Goal: Task Accomplishment & Management: Manage account settings

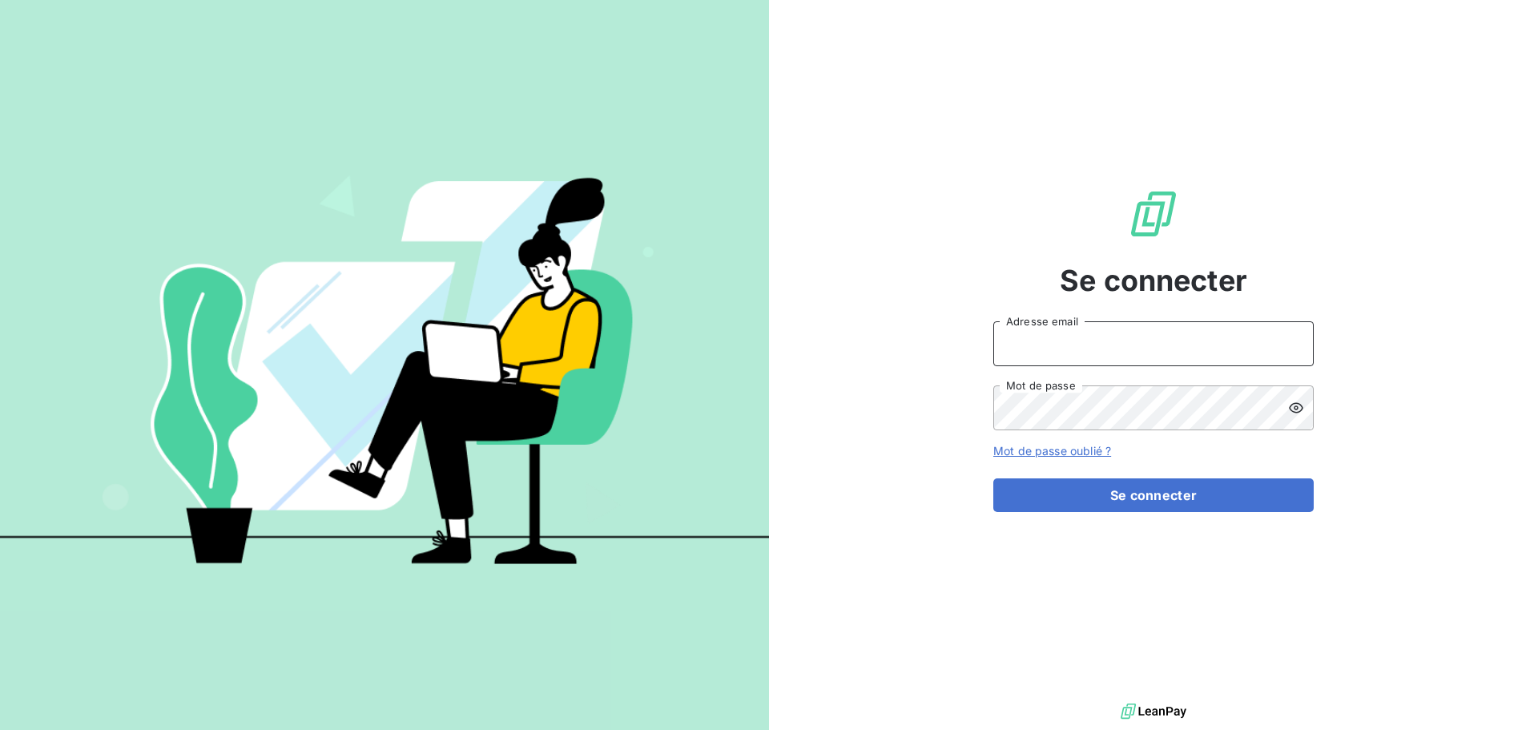
click at [1057, 344] on input "Adresse email" at bounding box center [1153, 343] width 320 height 45
type input "corinne.halipre@equilibre-france-ergonomie.fr"
click at [1294, 403] on icon at bounding box center [1296, 407] width 14 height 10
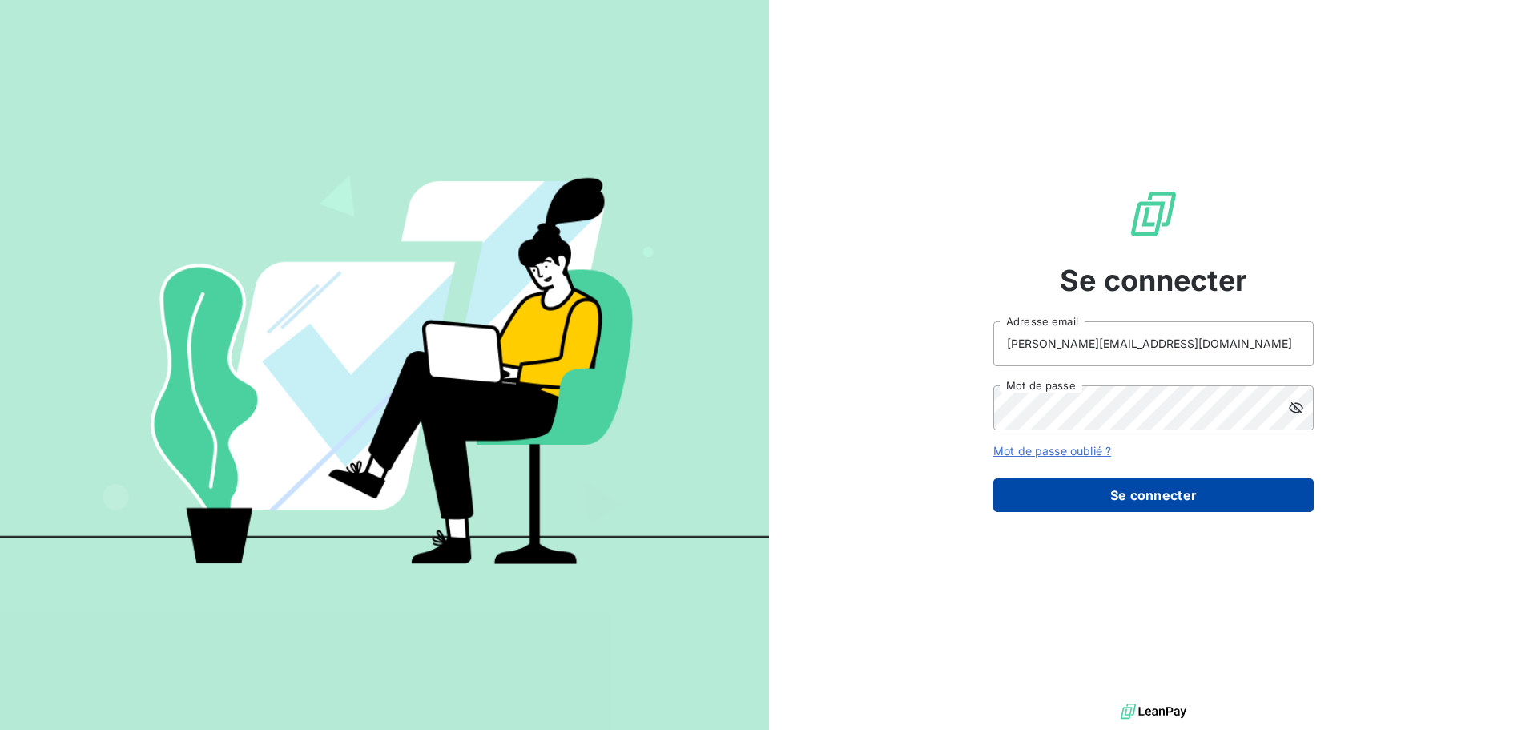
click at [1110, 489] on button "Se connecter" at bounding box center [1153, 495] width 320 height 34
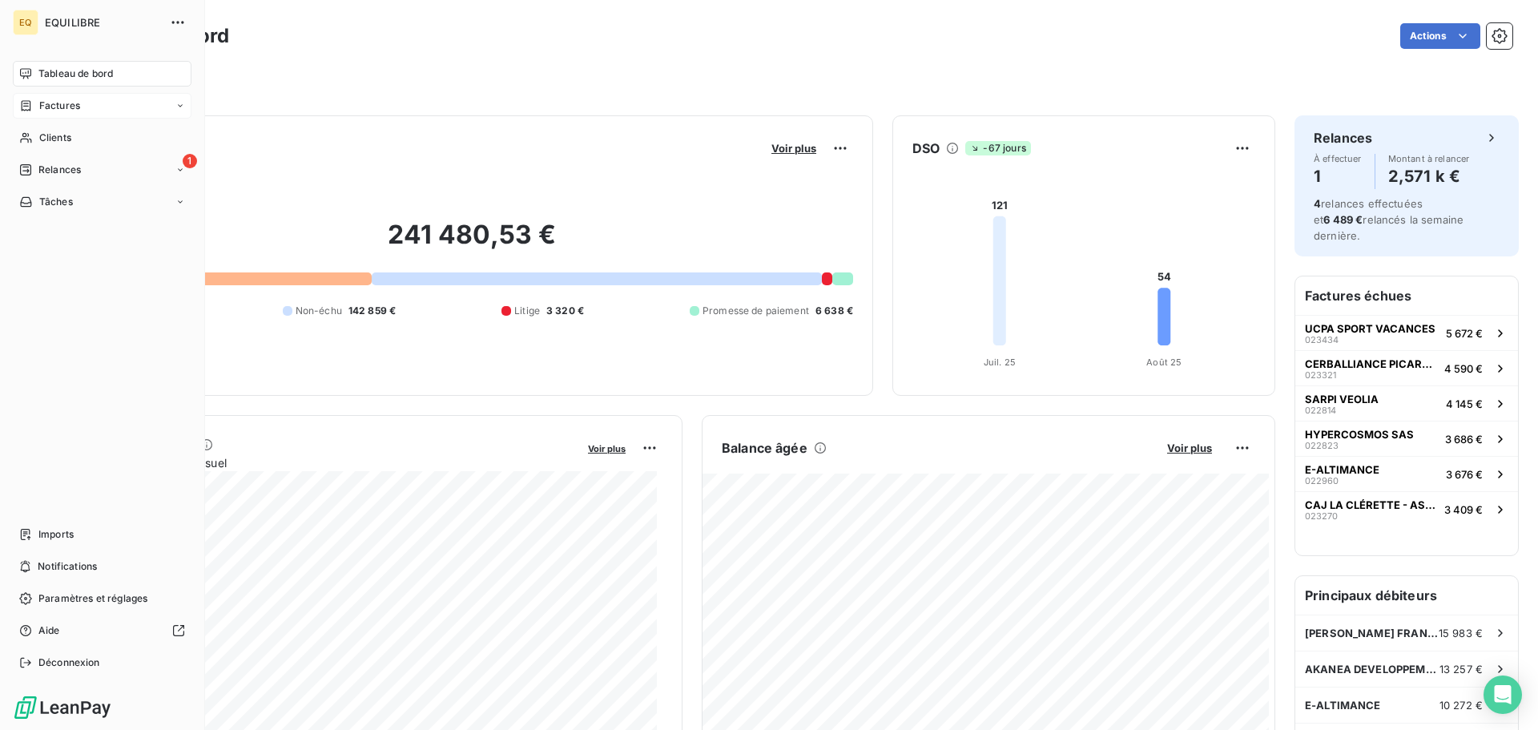
click at [69, 100] on span "Factures" at bounding box center [59, 106] width 41 height 14
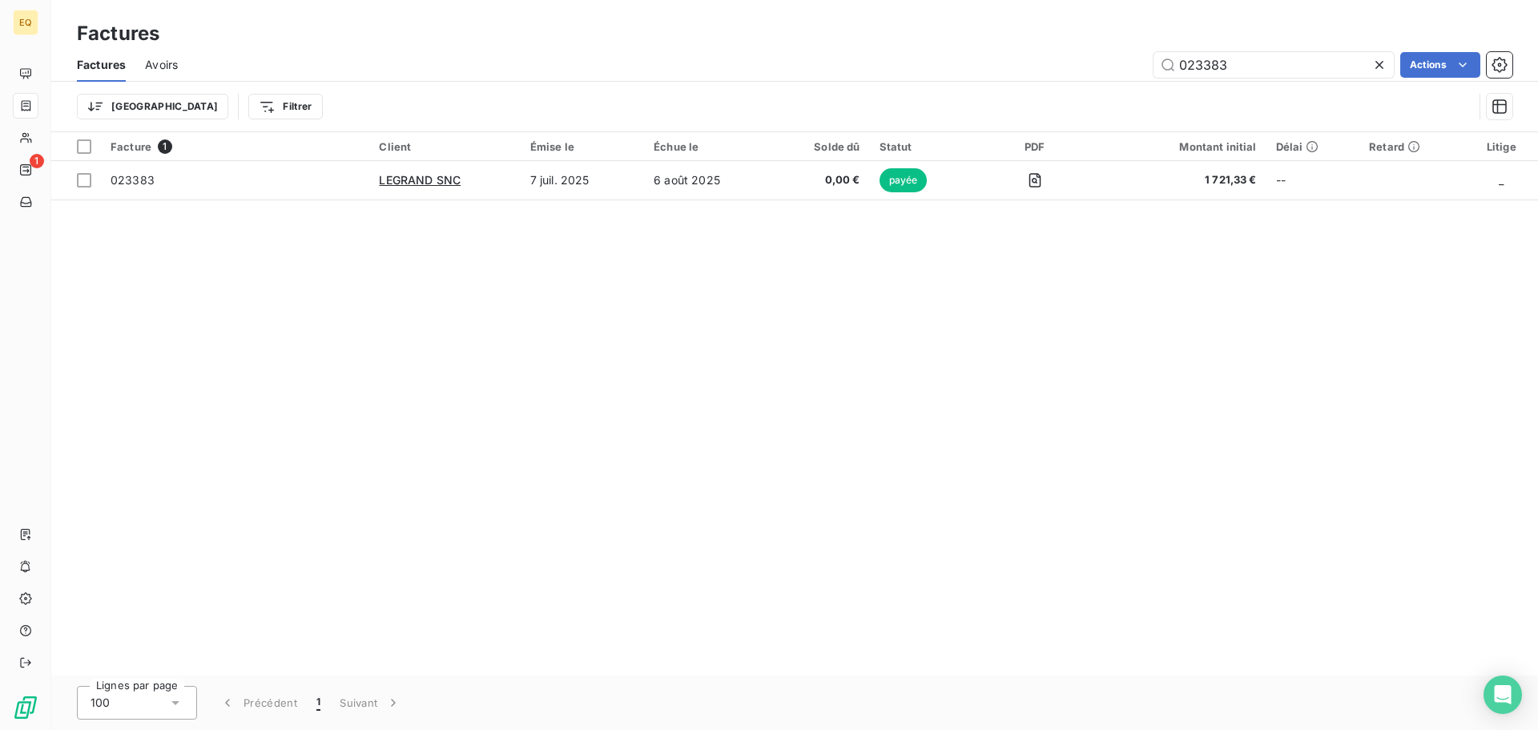
drag, startPoint x: 1231, startPoint y: 65, endPoint x: 1129, endPoint y: 53, distance: 102.4
click at [1129, 53] on div "023383 Actions" at bounding box center [854, 65] width 1315 height 26
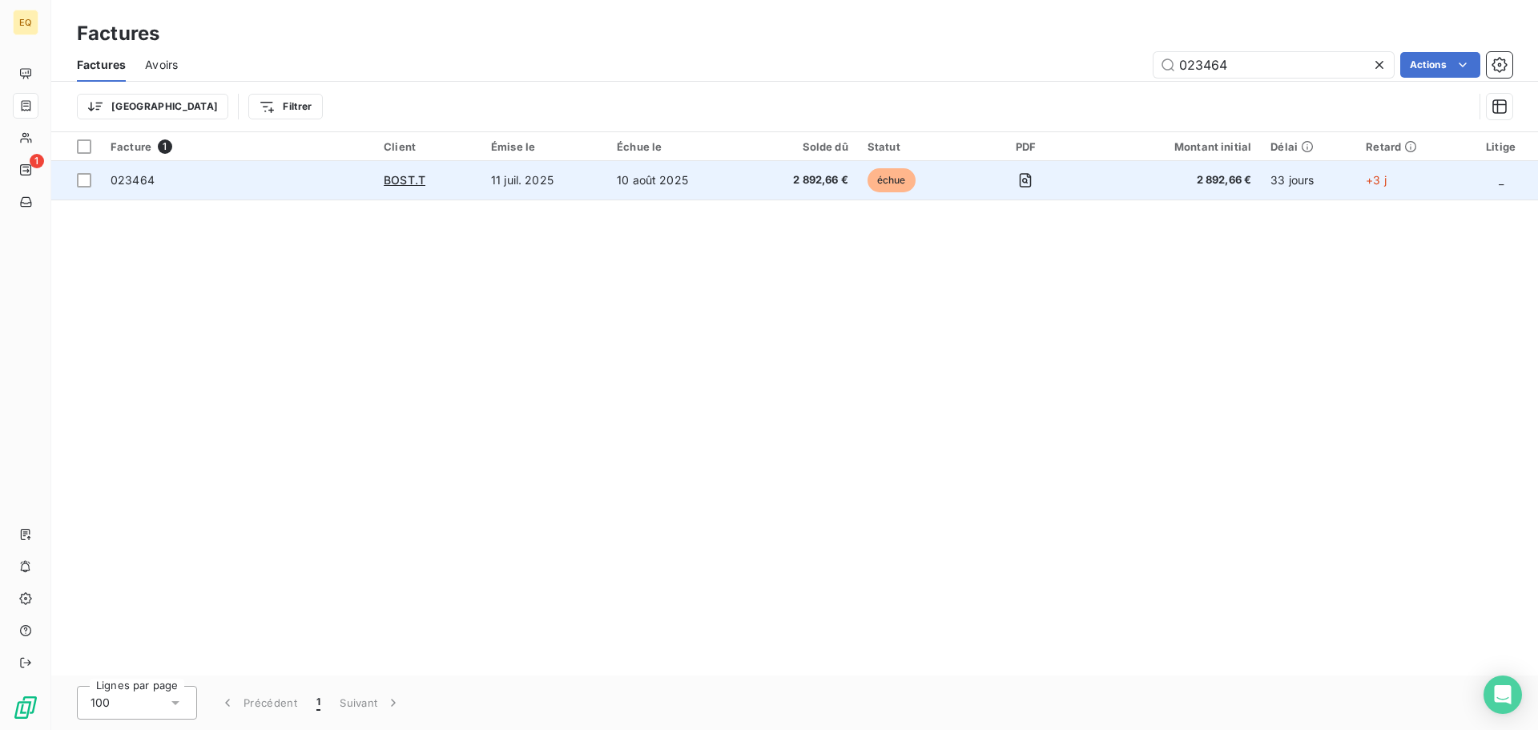
type input "023464"
click at [672, 177] on td "10 août 2025" at bounding box center [676, 180] width 138 height 38
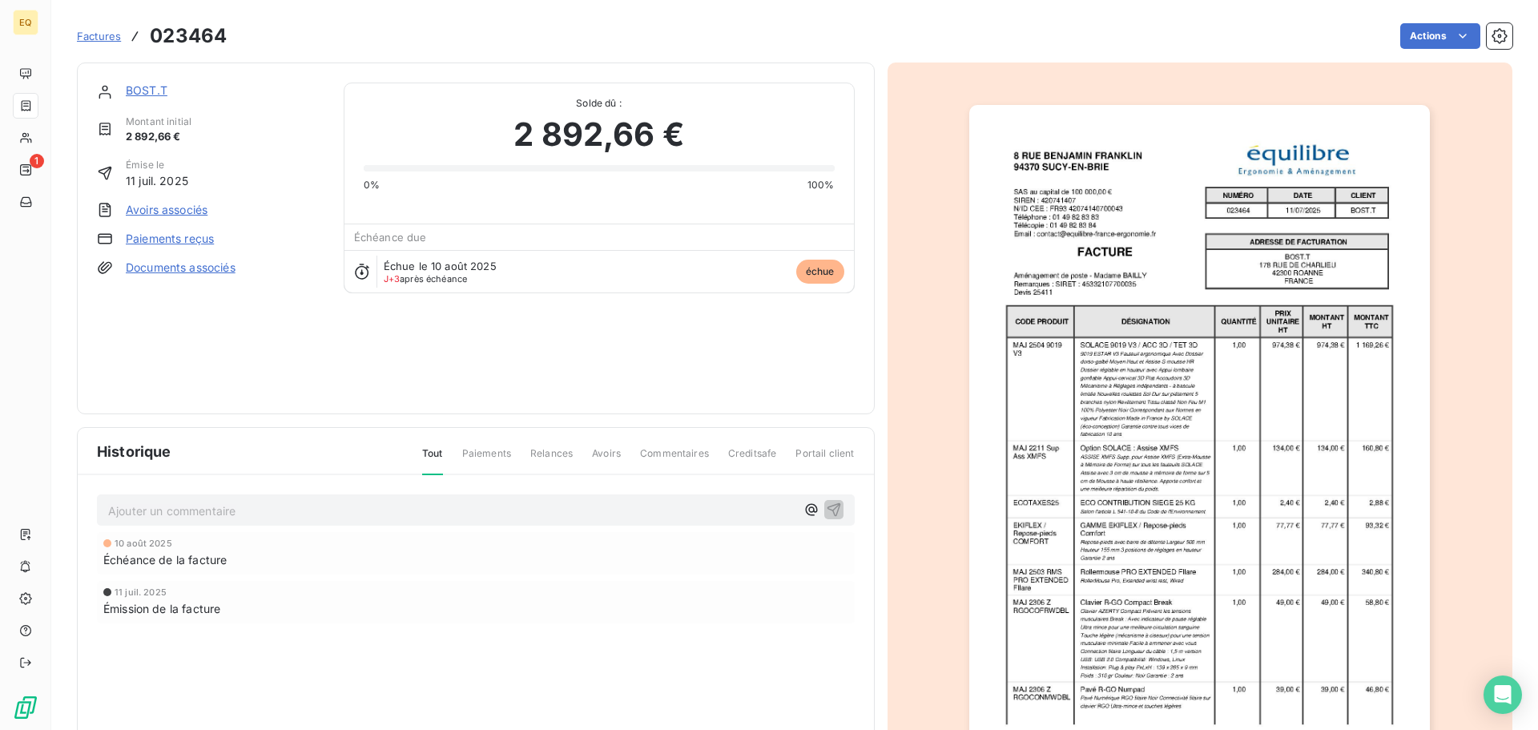
click at [151, 87] on link "BOST.T" at bounding box center [147, 90] width 42 height 14
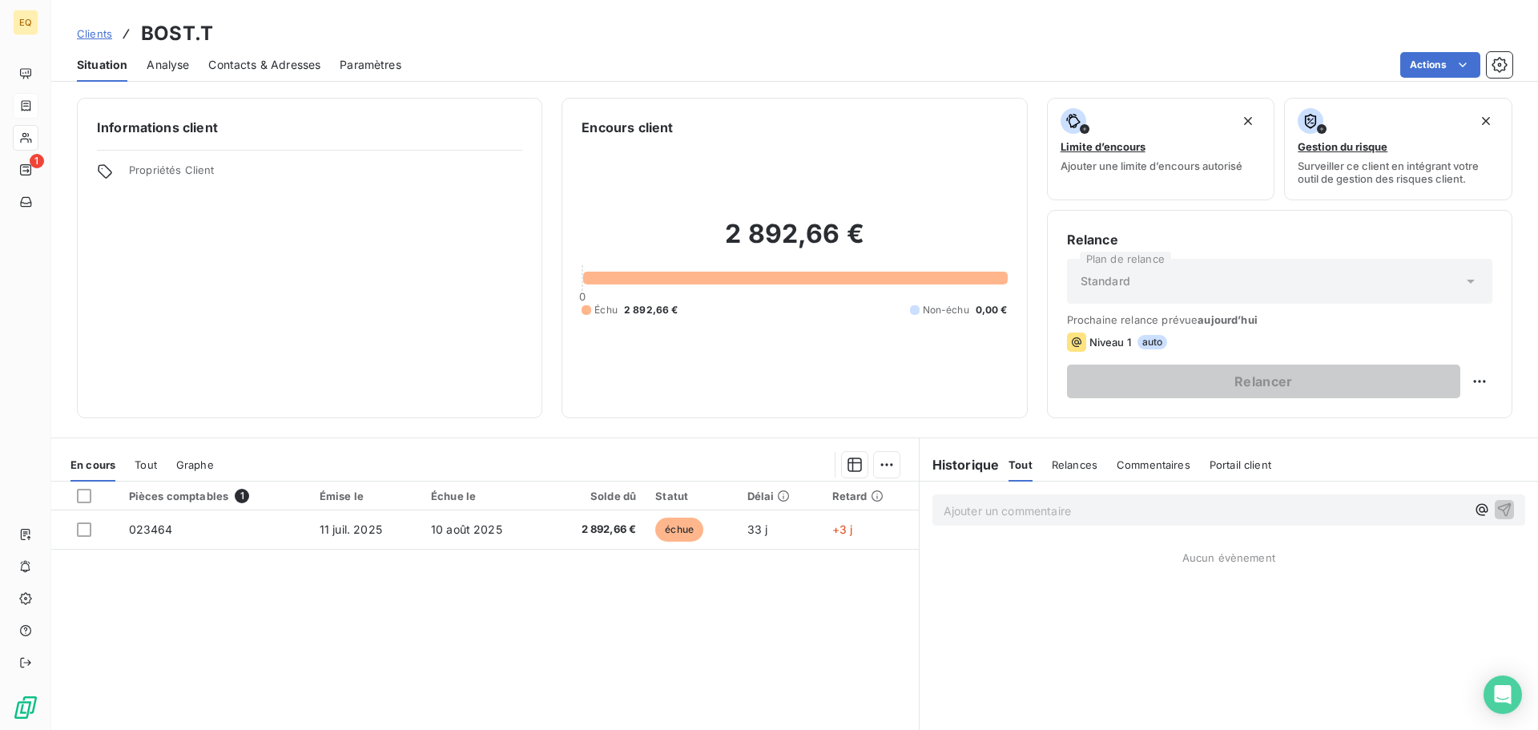
scroll to position [108, 0]
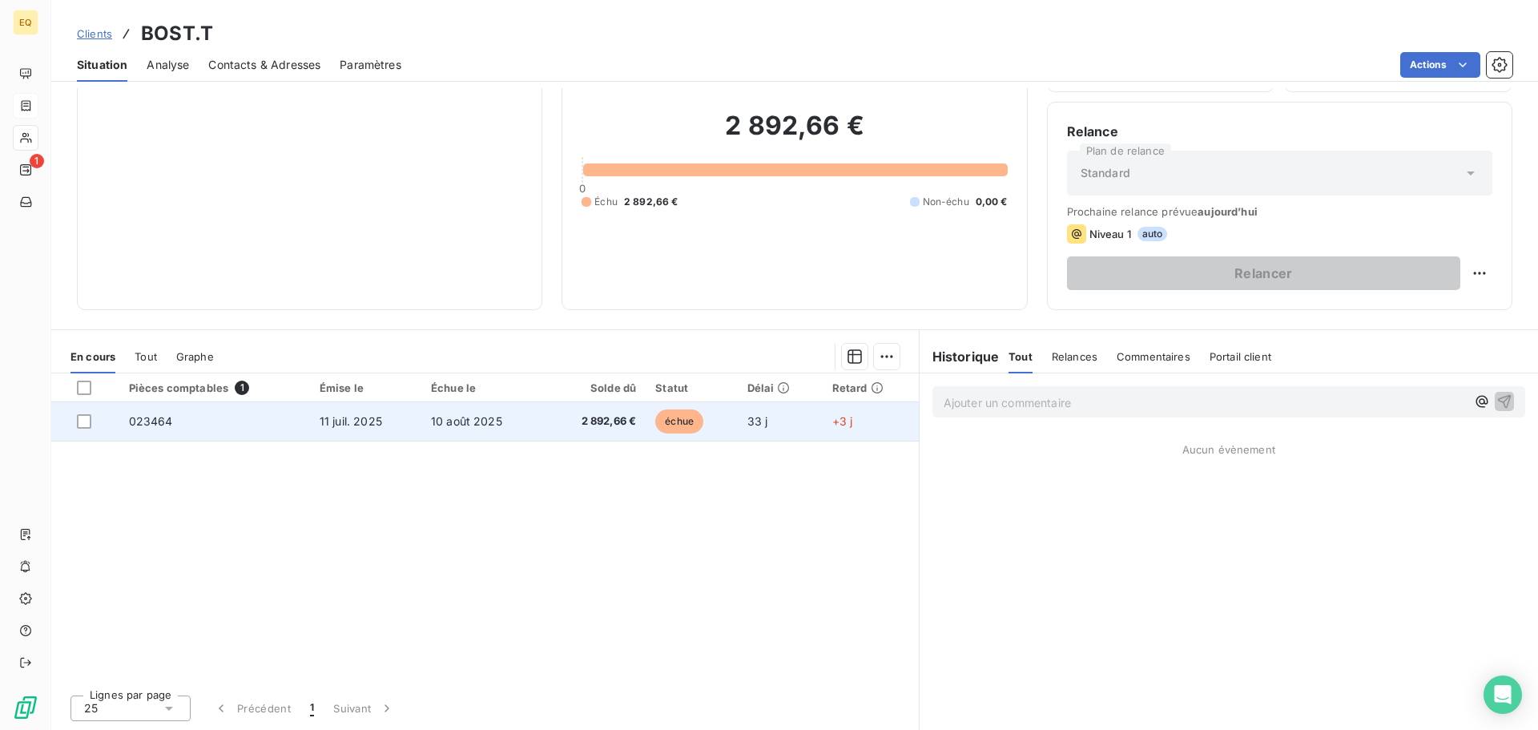
click at [450, 418] on span "10 août 2025" at bounding box center [466, 421] width 71 height 14
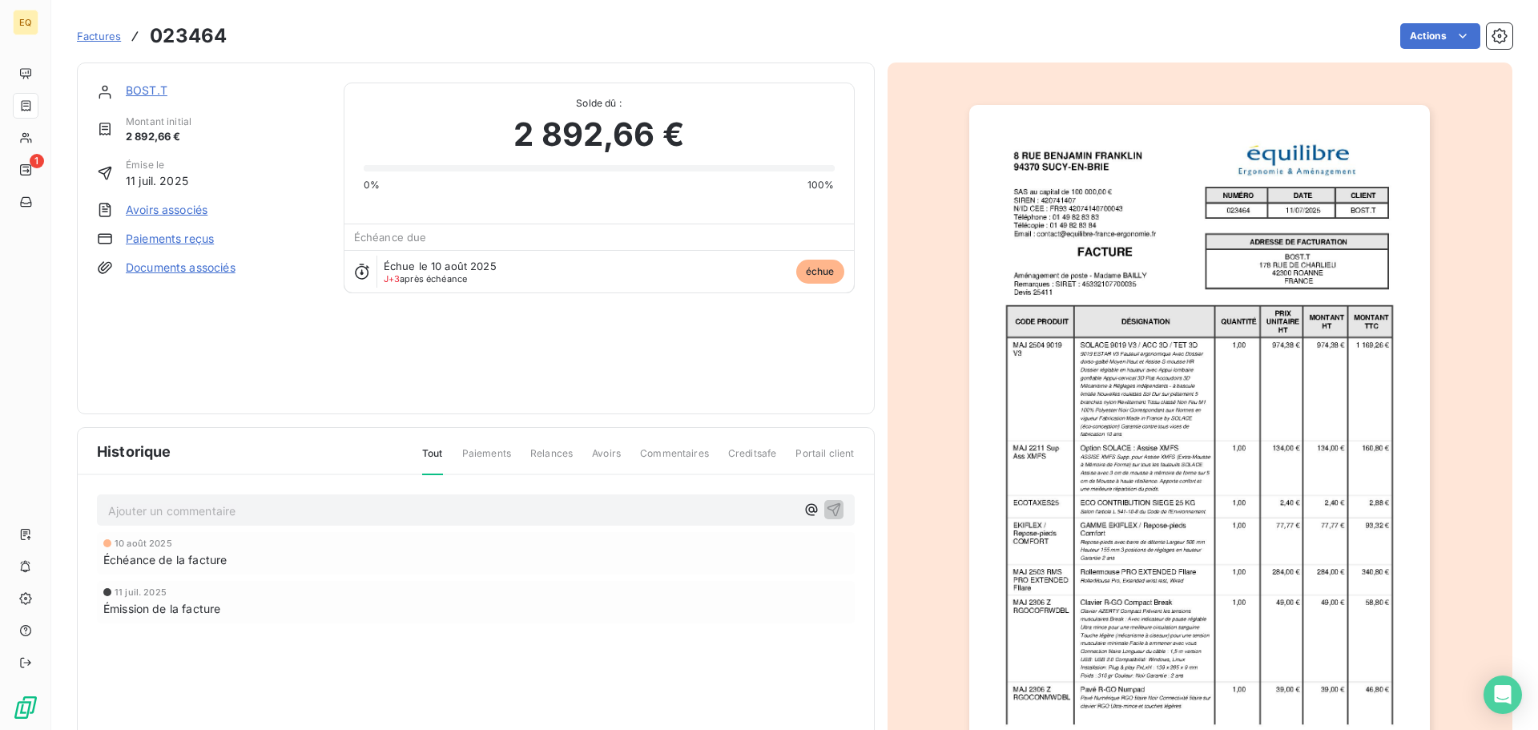
click at [157, 268] on link "Documents associés" at bounding box center [181, 268] width 110 height 16
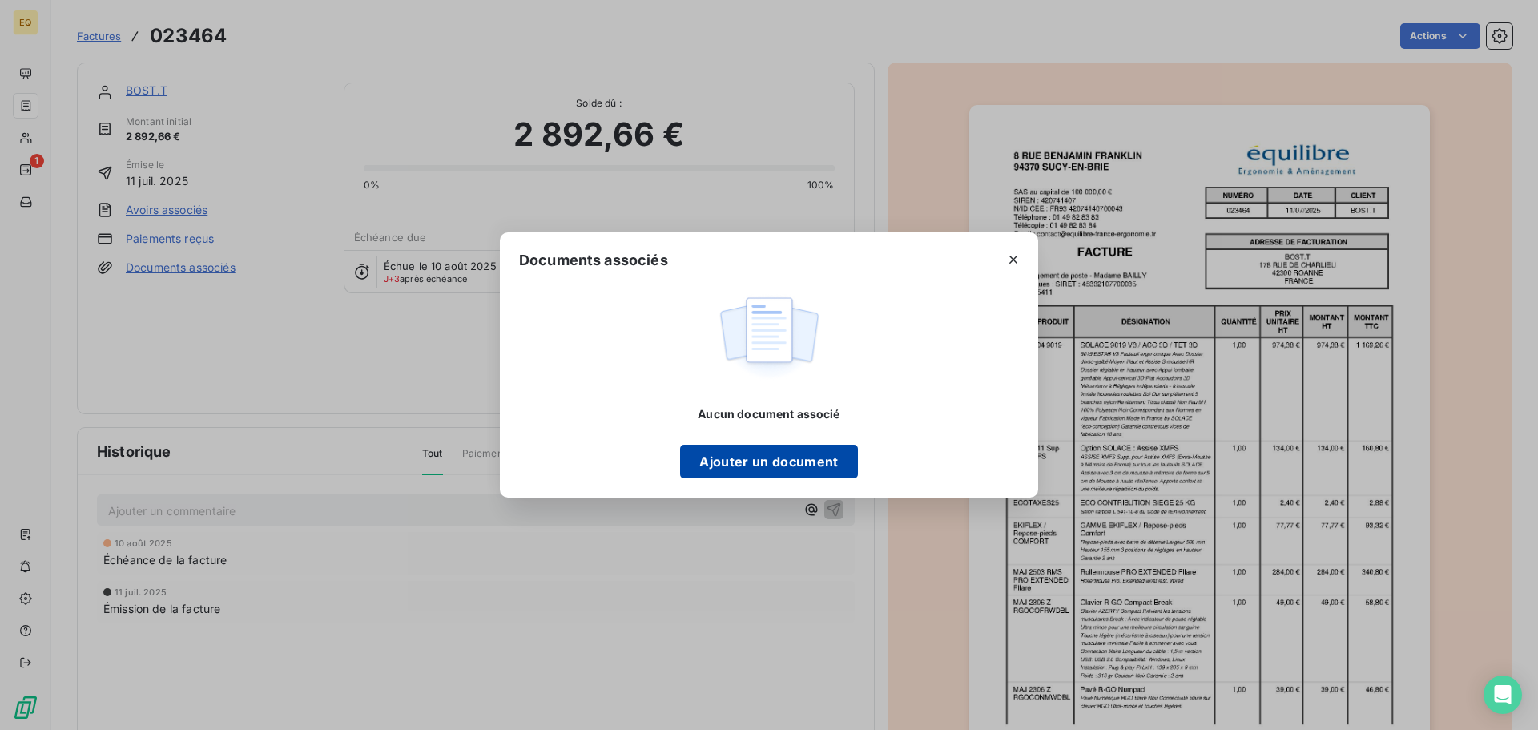
click at [710, 471] on button "Ajouter un document" at bounding box center [768, 462] width 177 height 34
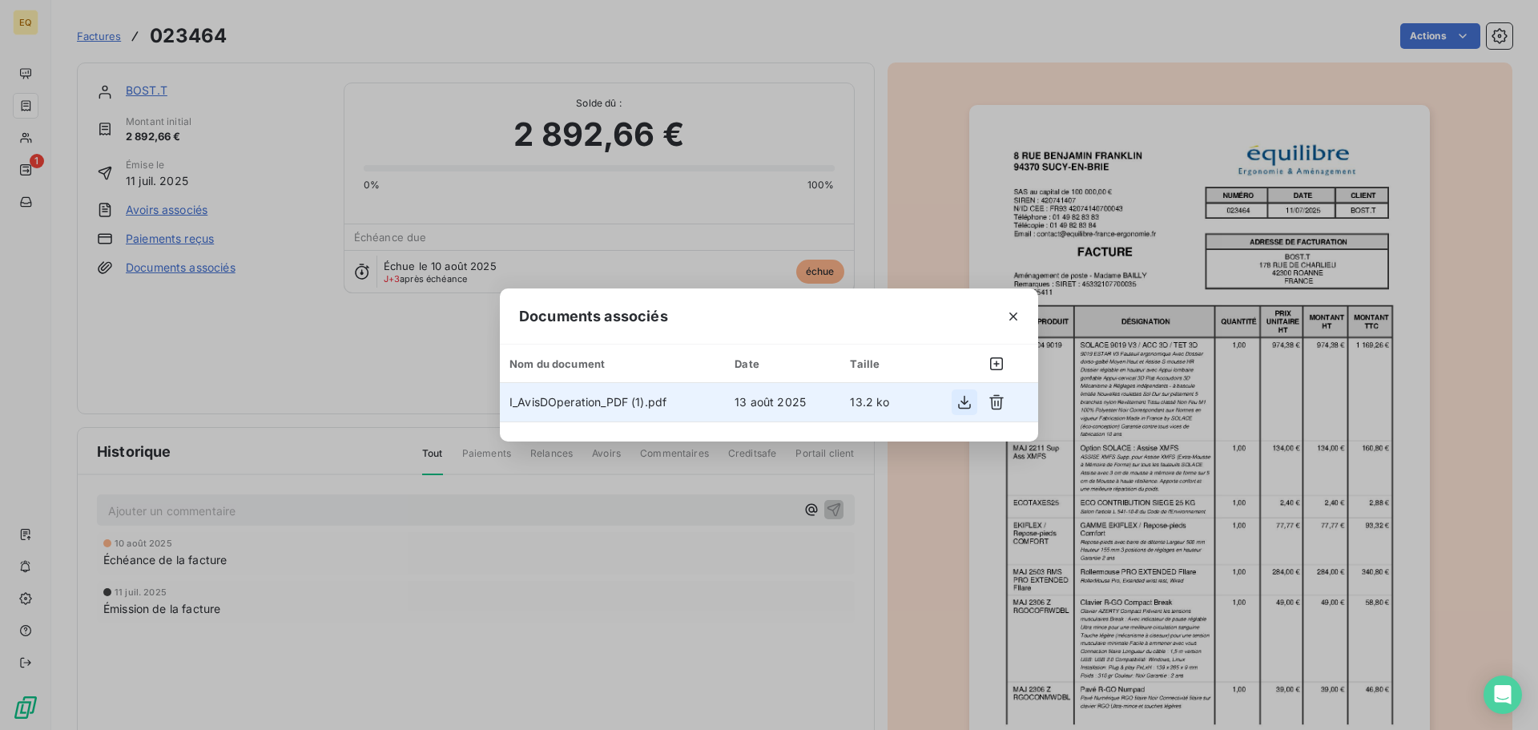
click at [962, 402] on icon "button" at bounding box center [964, 403] width 13 height 14
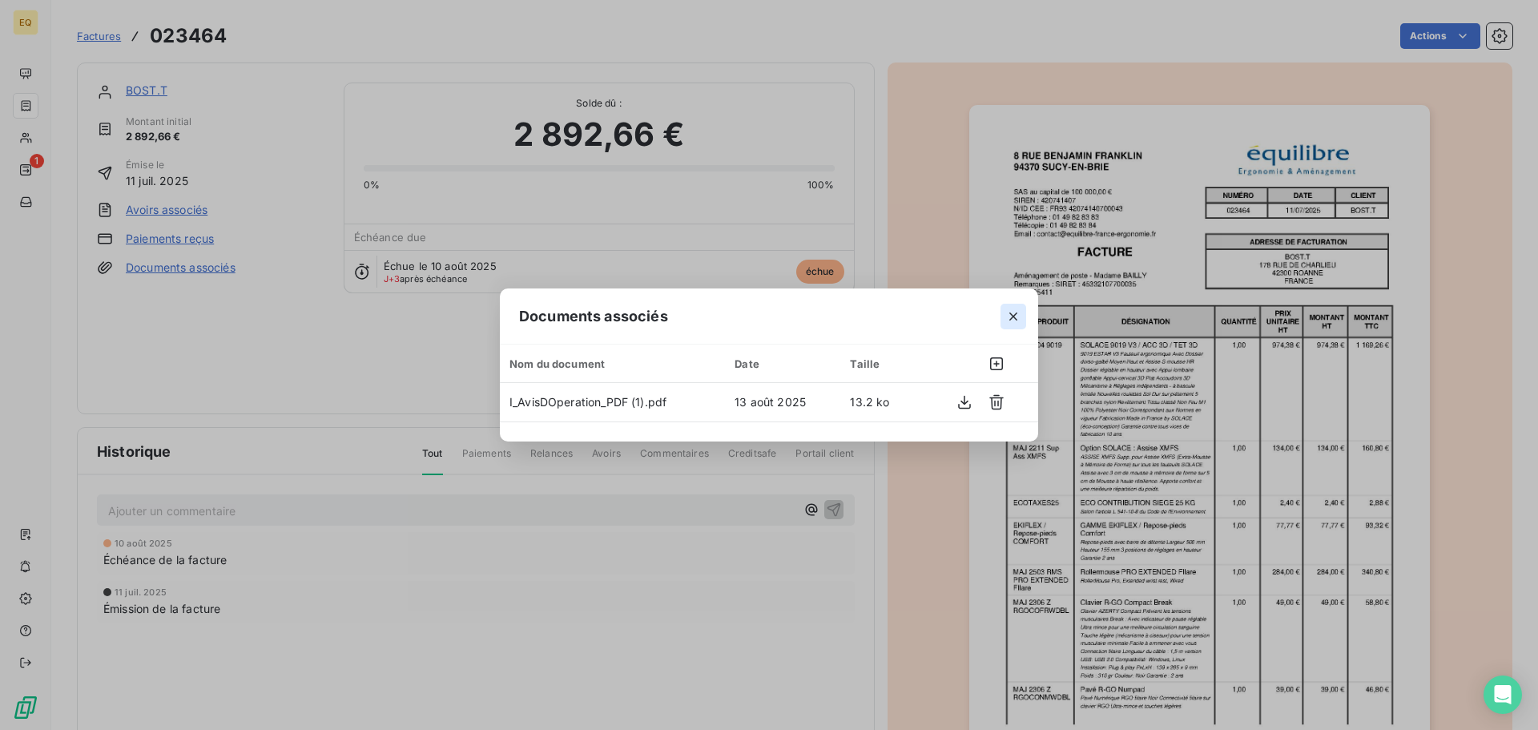
click at [1008, 308] on icon "button" at bounding box center [1013, 316] width 16 height 16
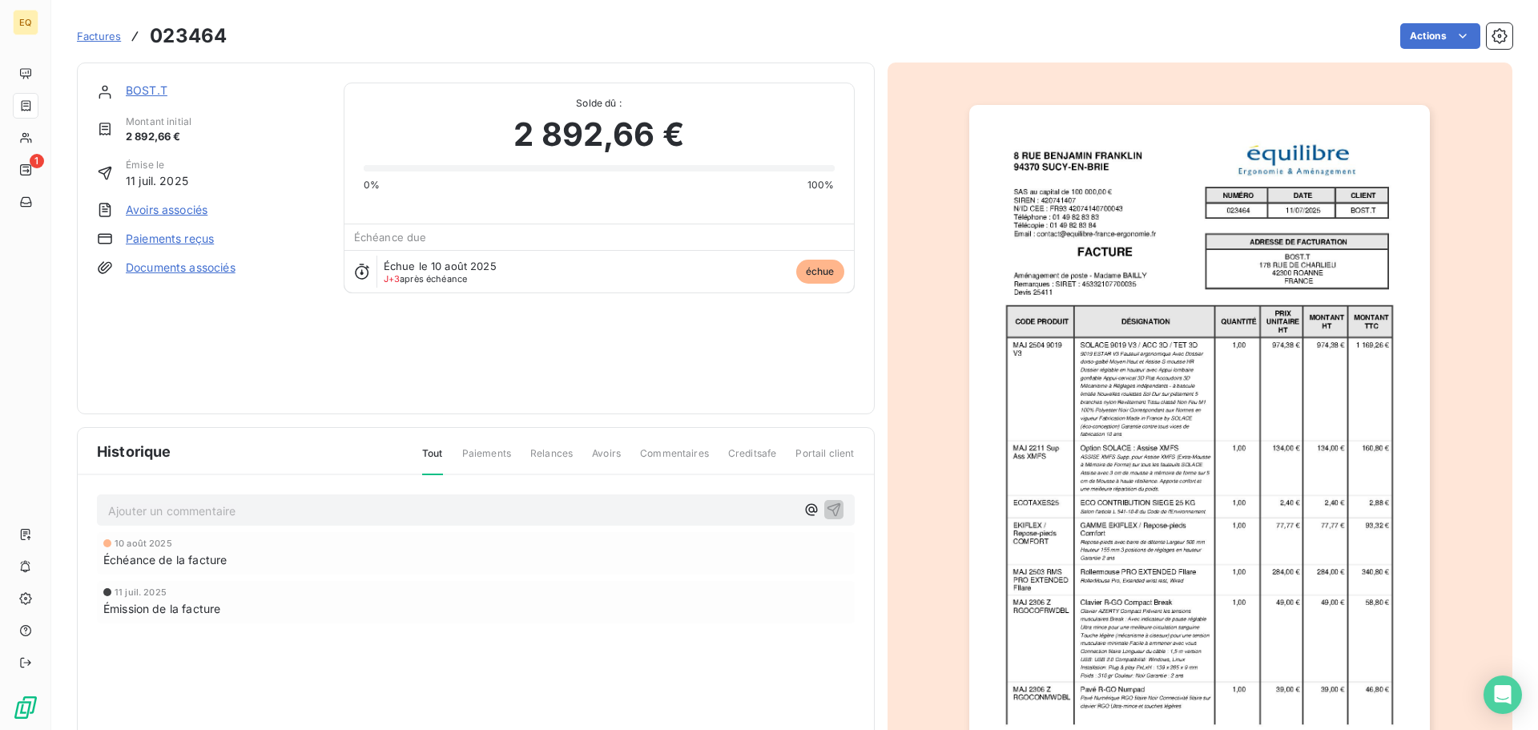
click at [146, 88] on link "BOST.T" at bounding box center [147, 90] width 42 height 14
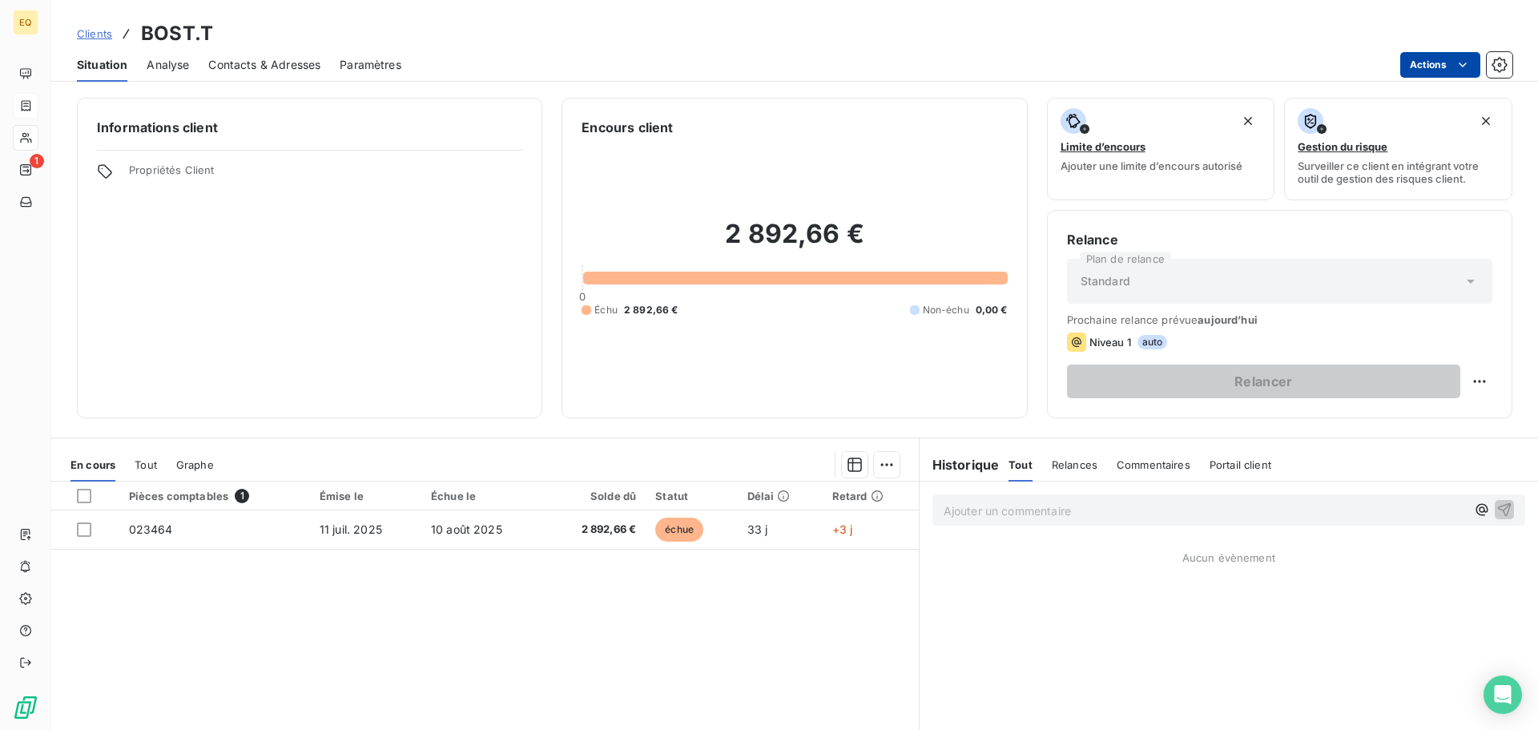
click at [1443, 58] on html "EQ 1 Clients BOST.T Situation Analyse Contacts & Adresses Paramètres Actions In…" at bounding box center [769, 365] width 1538 height 730
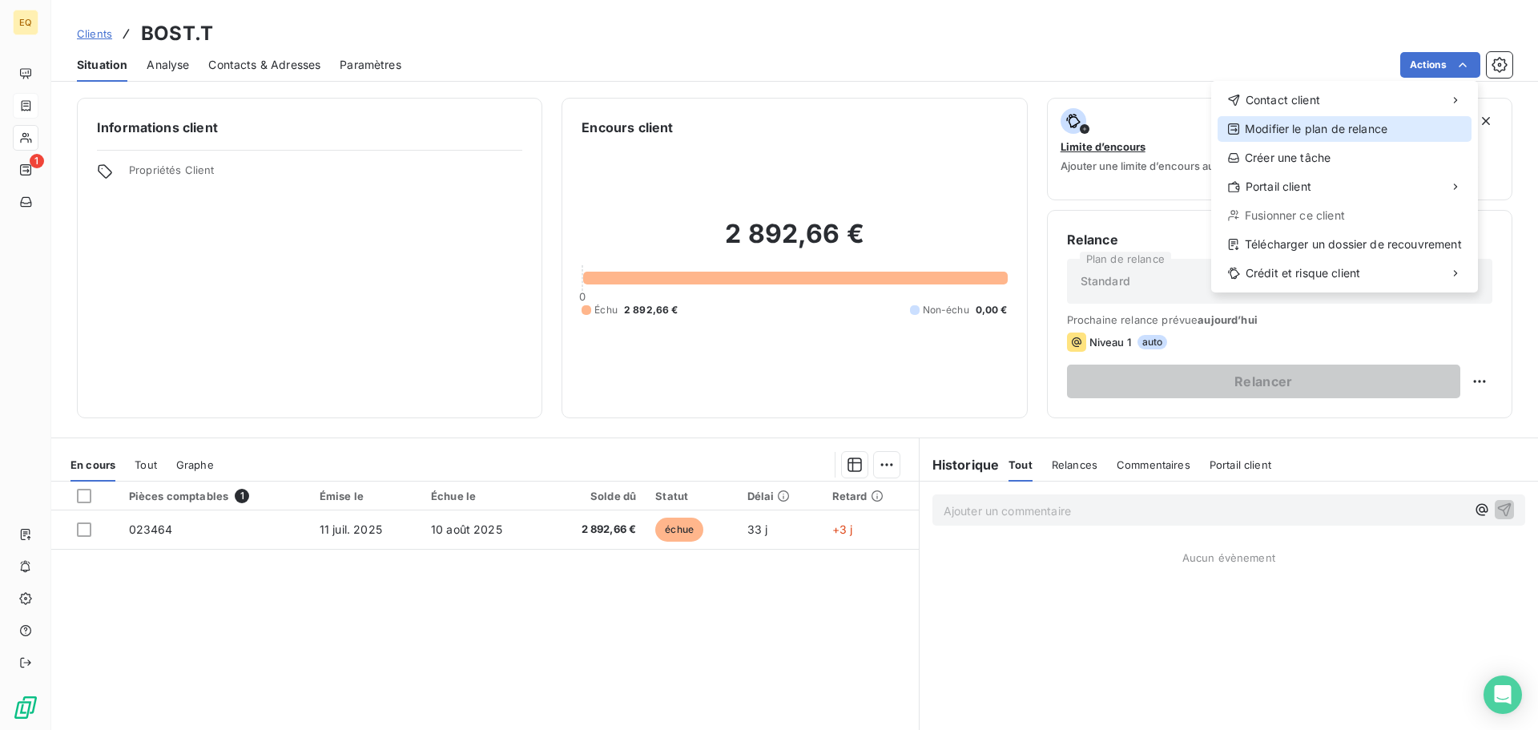
click at [1318, 128] on div "Modifier le plan de relance" at bounding box center [1344, 129] width 254 height 26
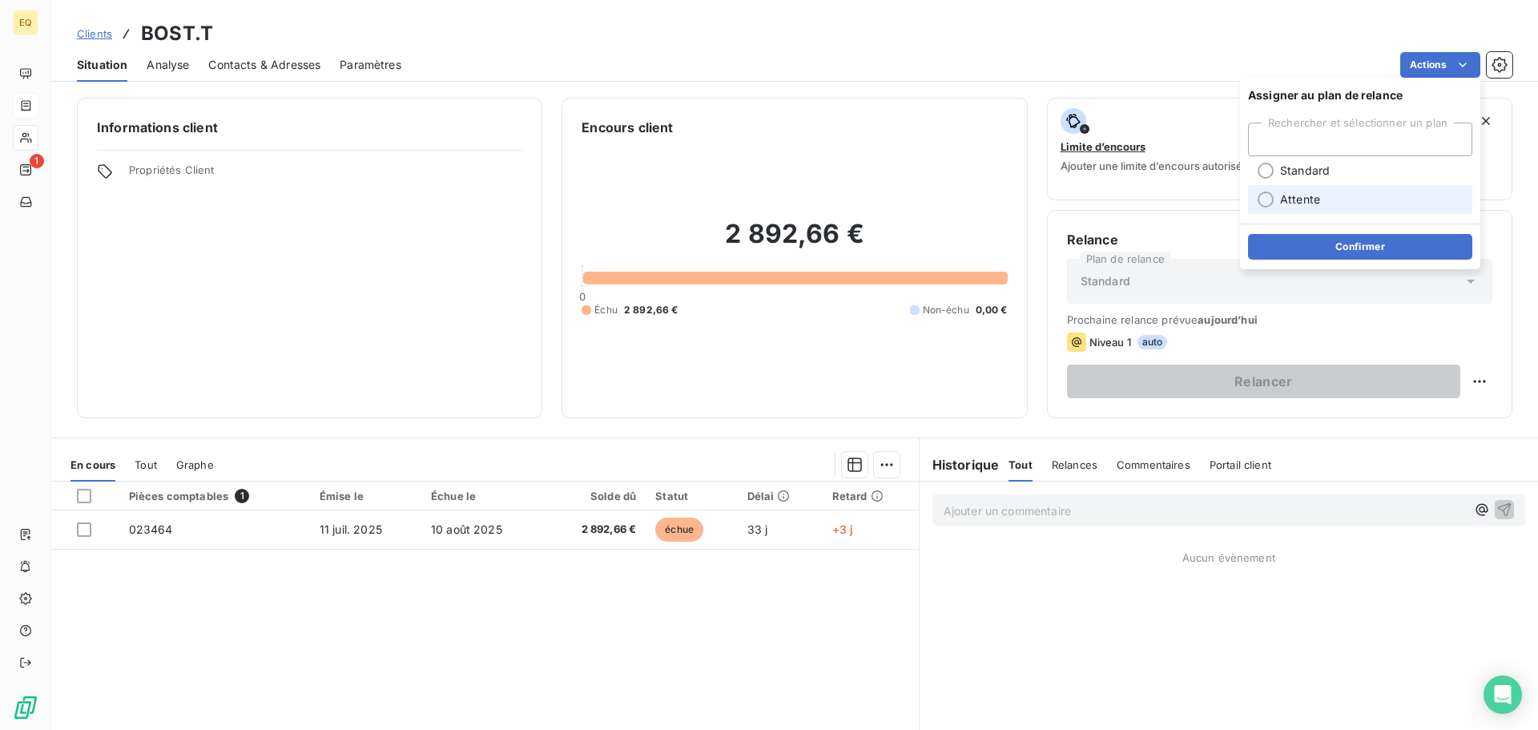
click at [1270, 198] on div at bounding box center [1266, 199] width 16 height 16
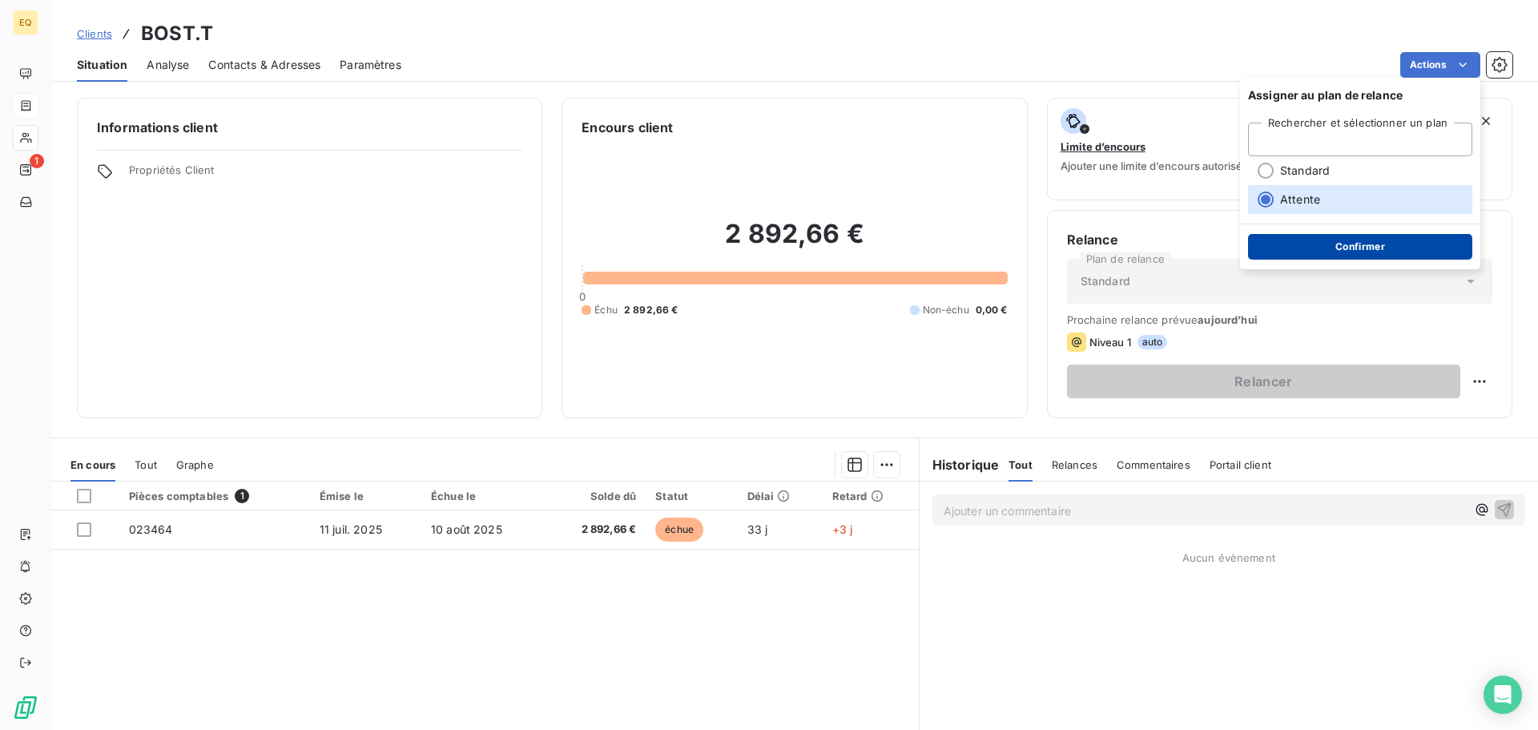
click at [1337, 244] on button "Confirmer" at bounding box center [1360, 247] width 224 height 26
click at [1354, 242] on button "Confirmer" at bounding box center [1360, 247] width 224 height 26
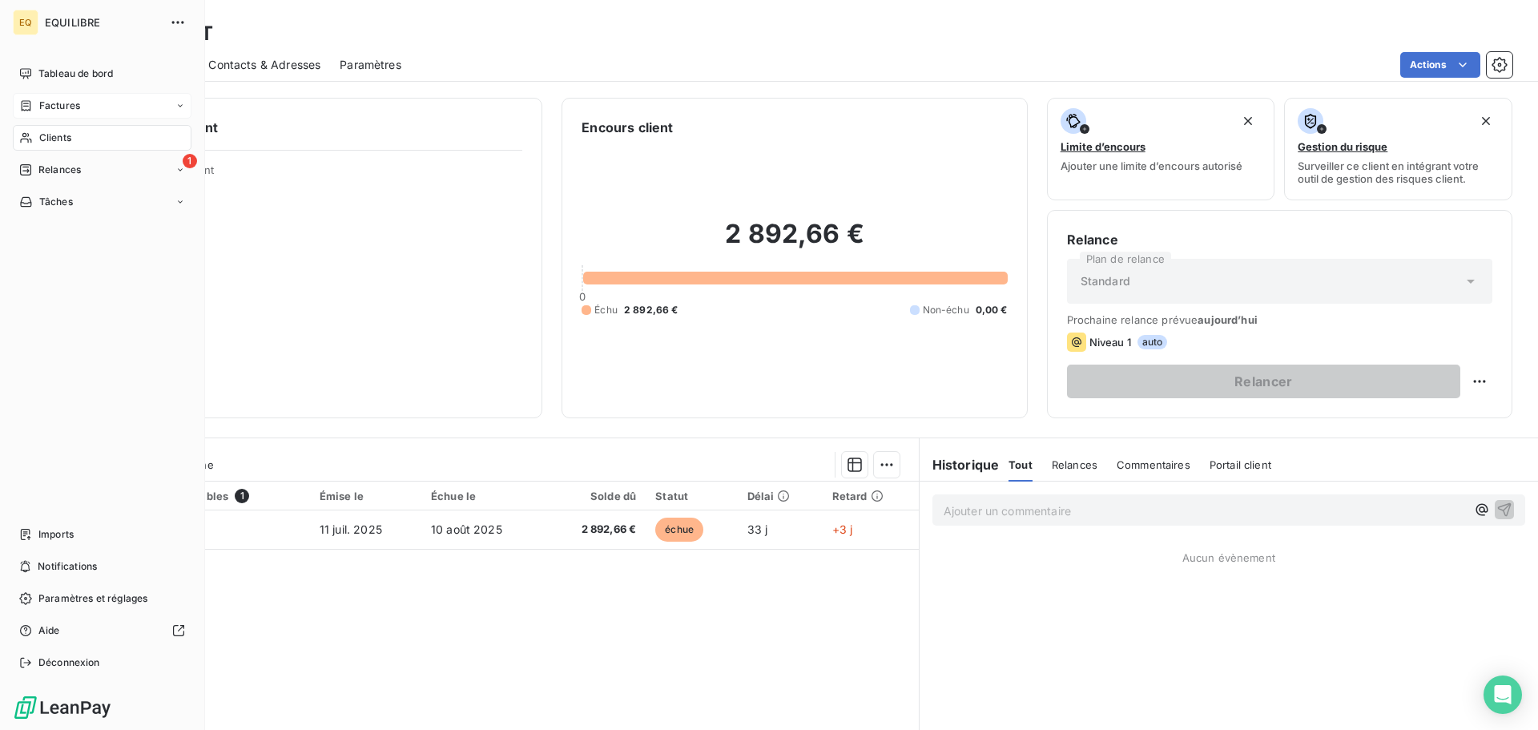
click at [68, 103] on span "Factures" at bounding box center [59, 106] width 41 height 14
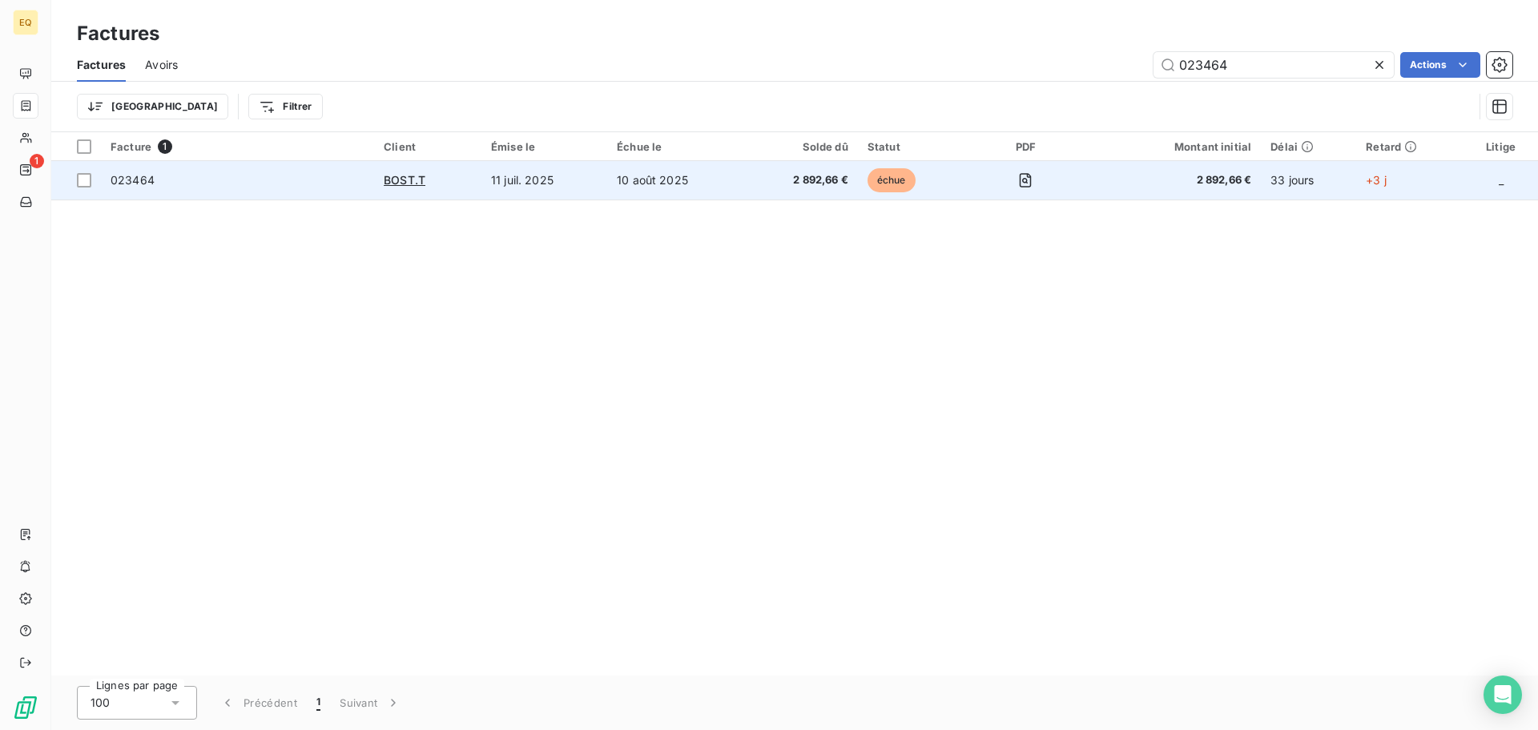
click at [811, 177] on span "2 892,66 €" at bounding box center [802, 180] width 94 height 16
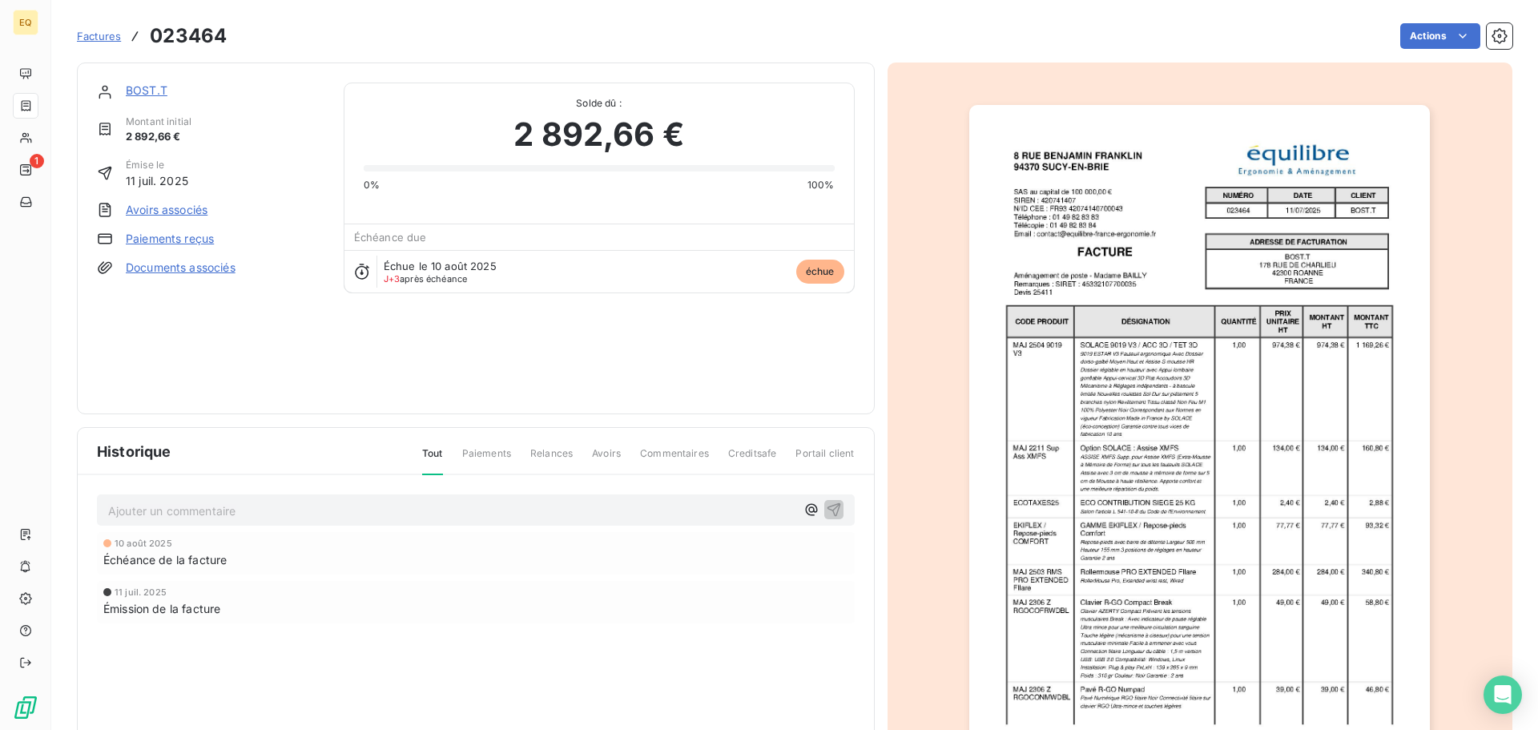
click at [144, 87] on link "BOST.T" at bounding box center [147, 90] width 42 height 14
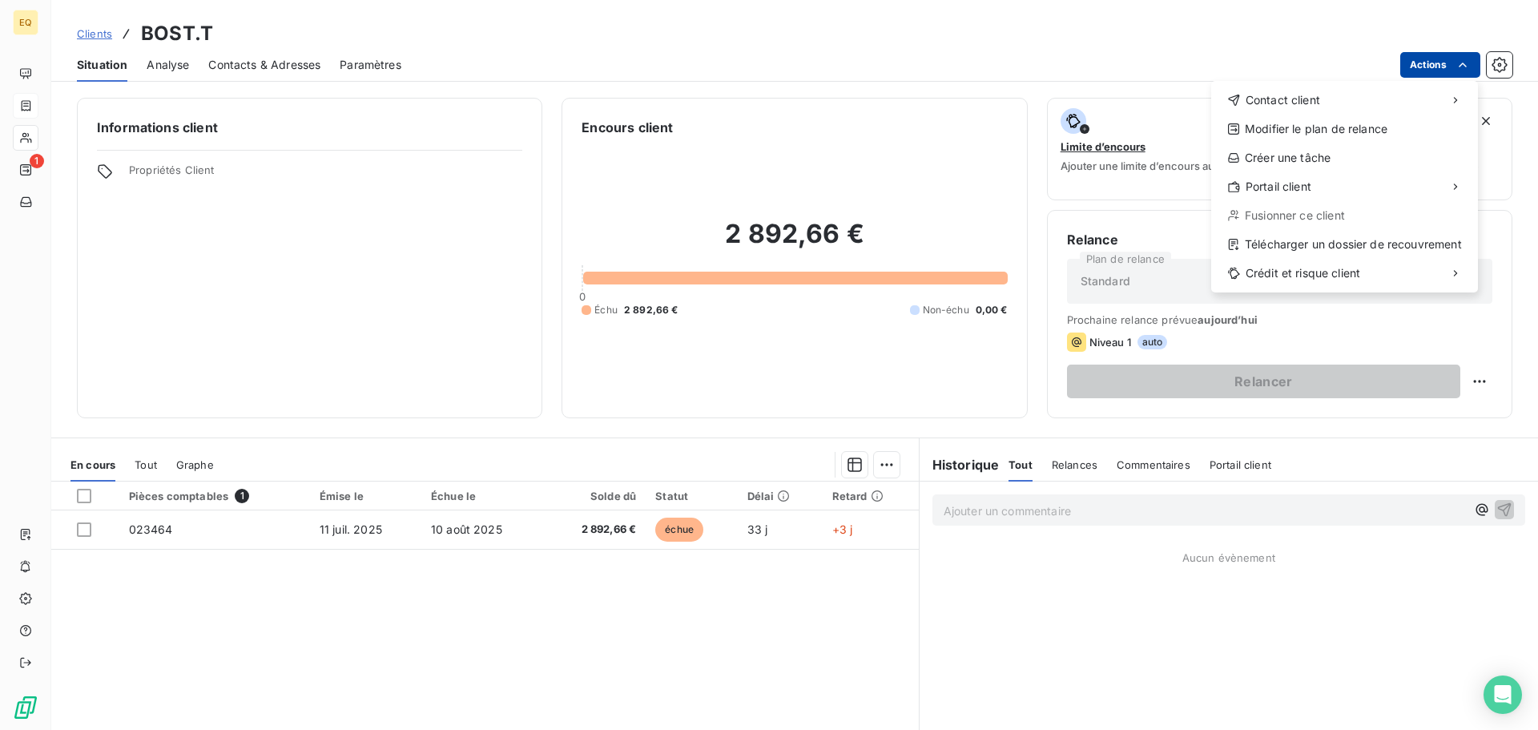
click at [1439, 62] on html "EQ 1 Clients BOST.T Situation Analyse Contacts & Adresses Paramètres Actions Co…" at bounding box center [769, 365] width 1538 height 730
click at [1306, 128] on div "Modifier le plan de relance" at bounding box center [1344, 129] width 254 height 26
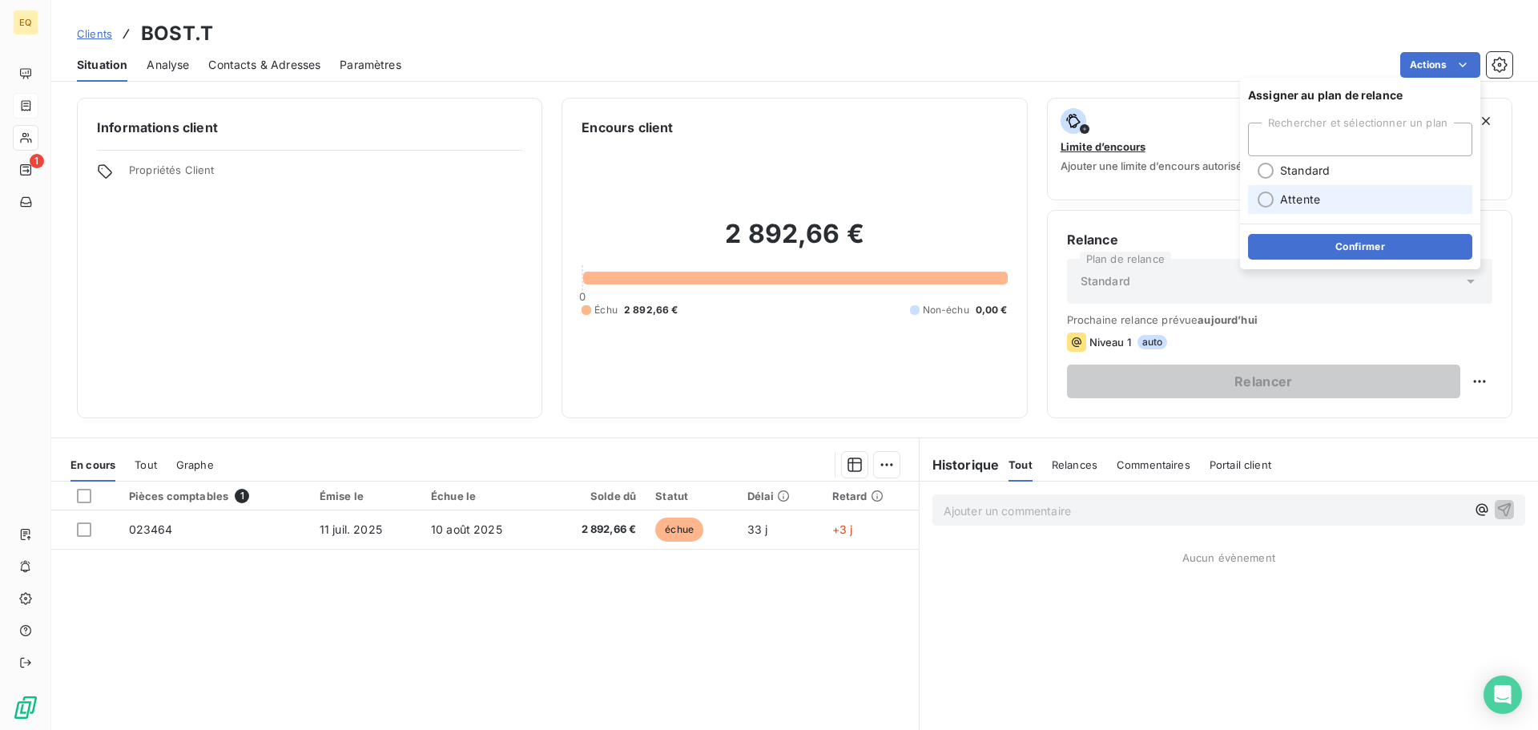
click at [1294, 196] on span "Attente" at bounding box center [1300, 199] width 40 height 16
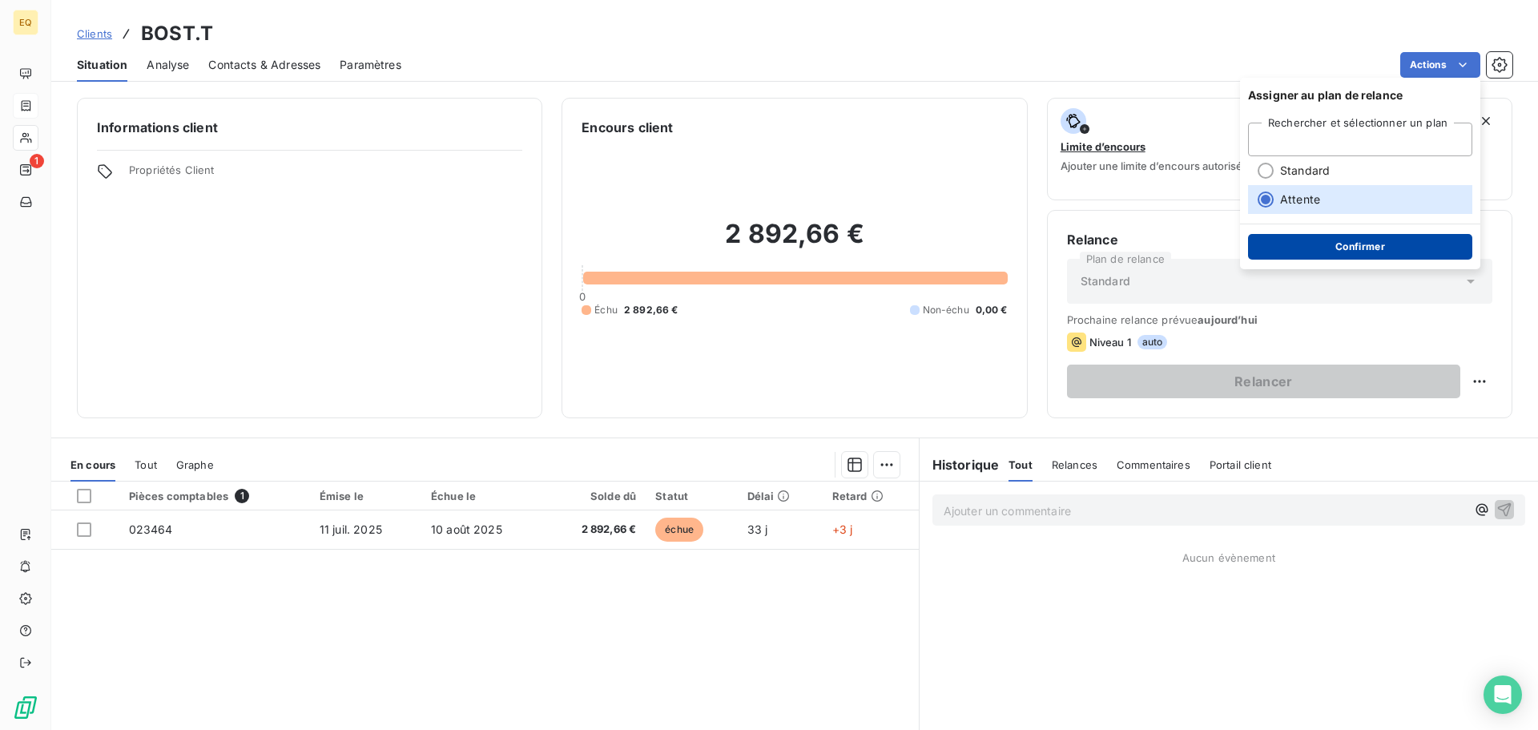
click at [1332, 247] on button "Confirmer" at bounding box center [1360, 247] width 224 height 26
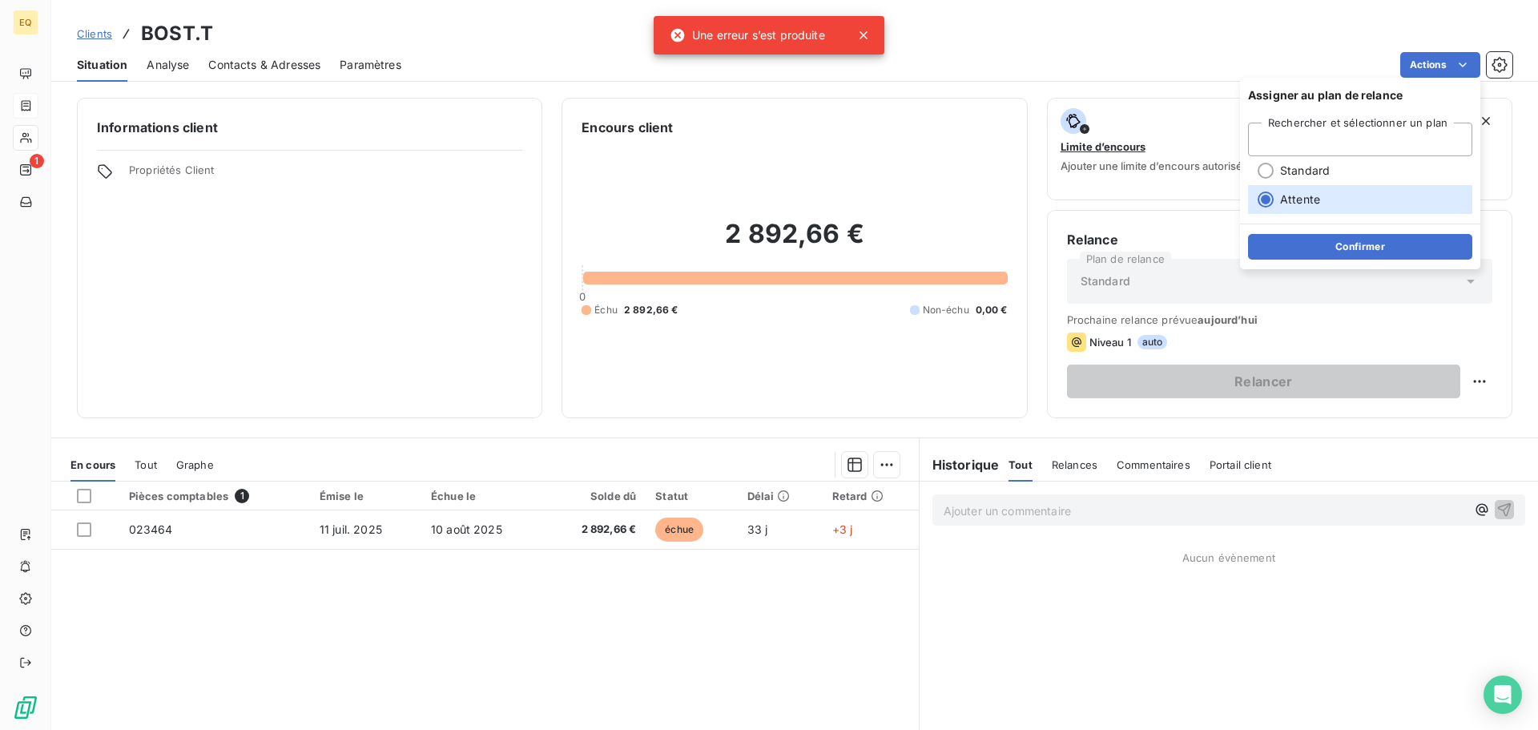
click at [1212, 283] on div "Standard" at bounding box center [1279, 281] width 425 height 45
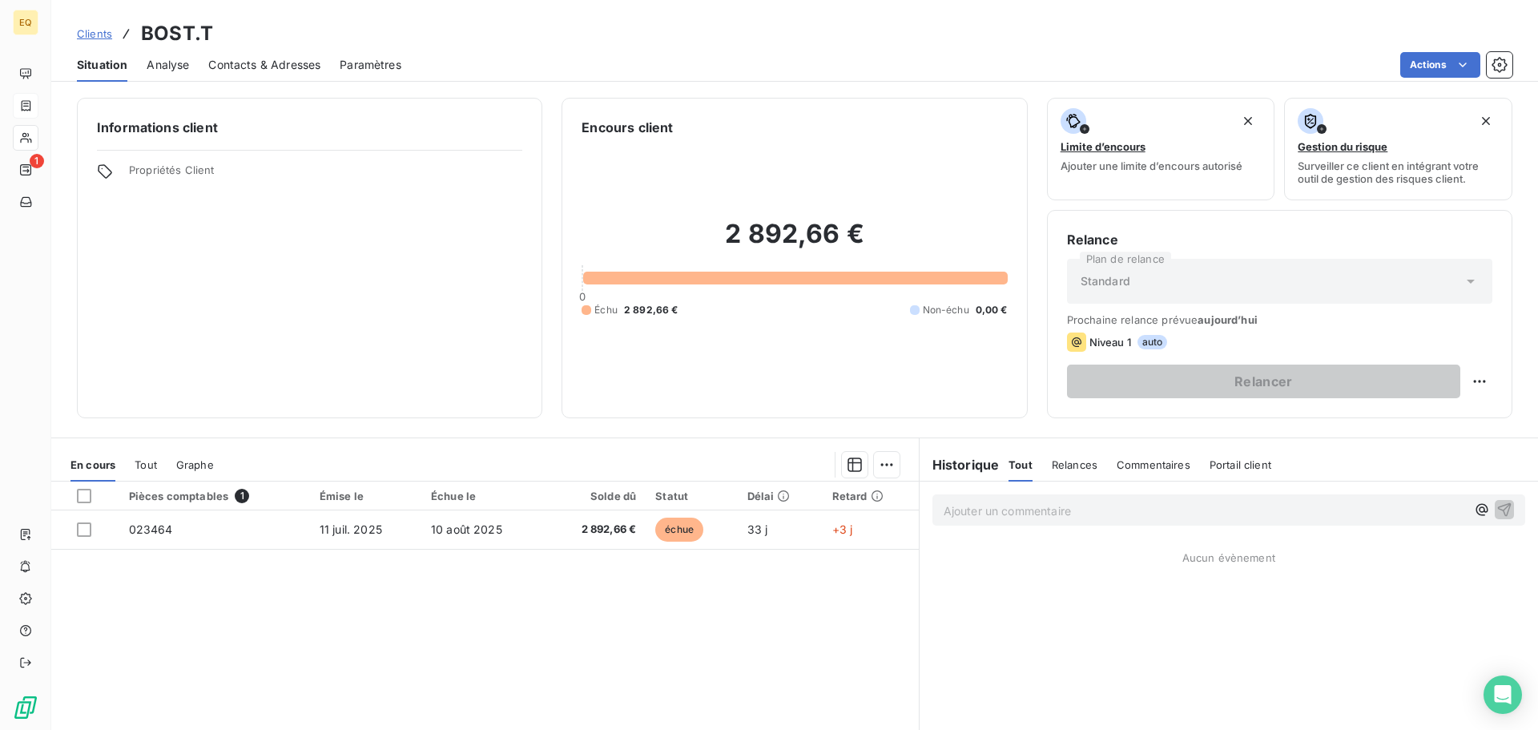
click at [1113, 276] on span "Standard" at bounding box center [1106, 281] width 50 height 16
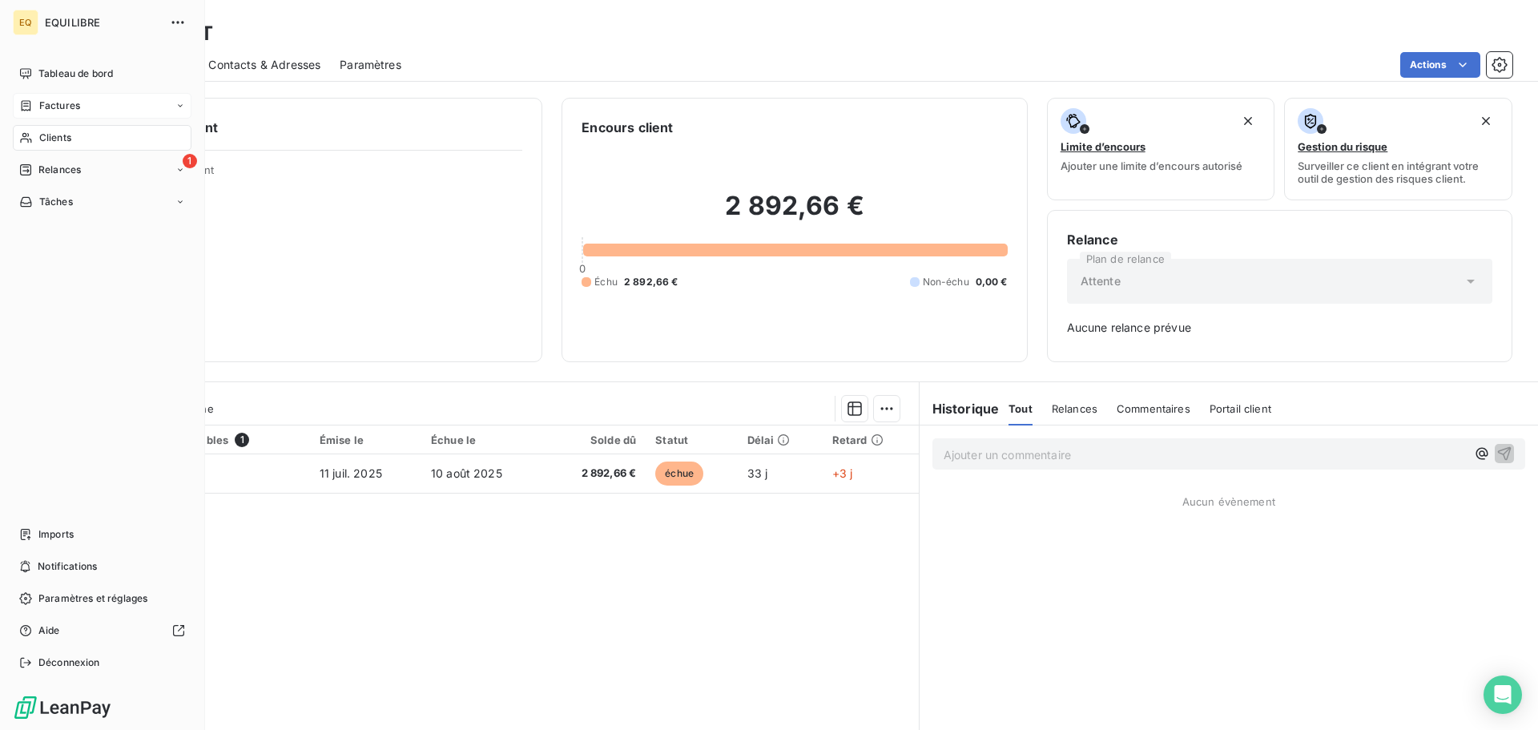
click at [54, 99] on span "Factures" at bounding box center [59, 106] width 41 height 14
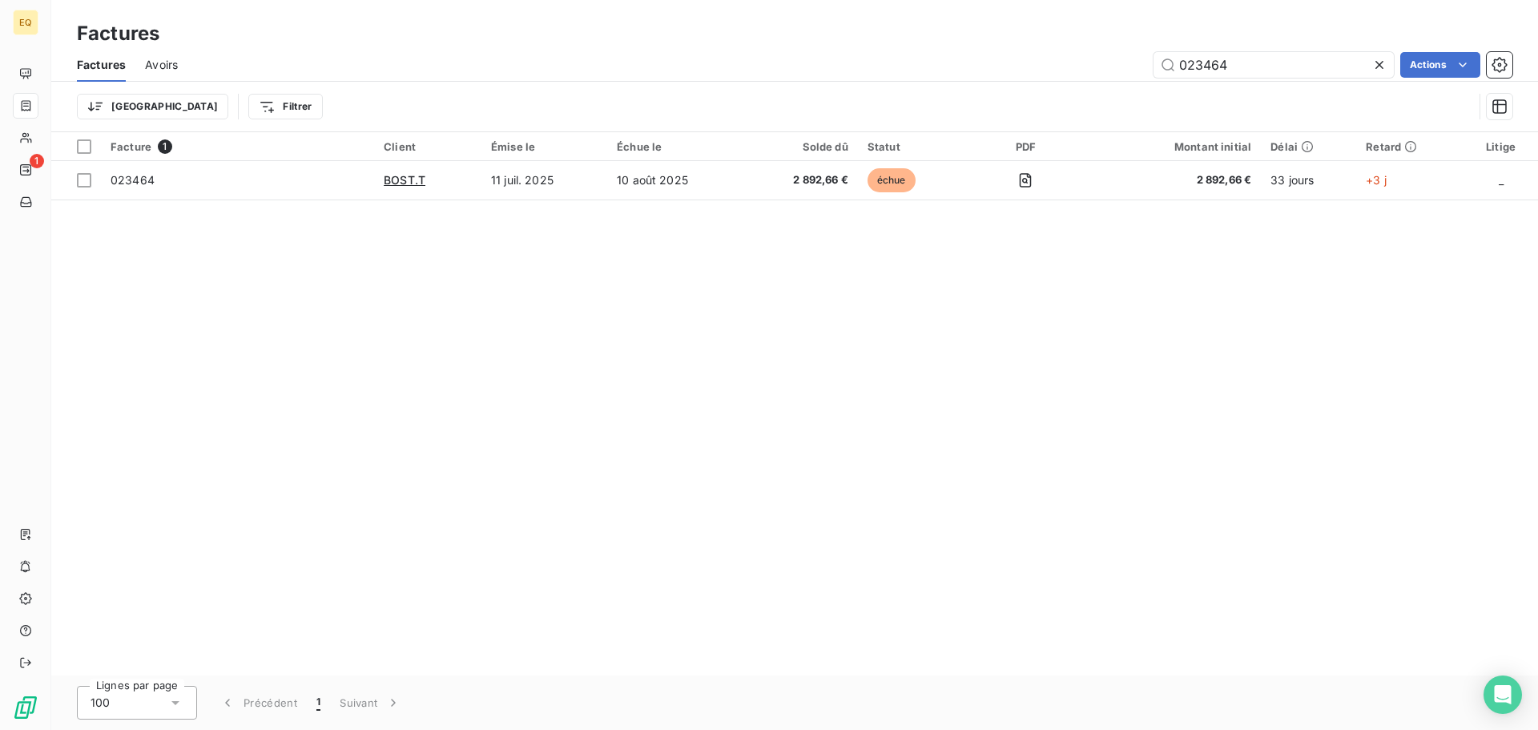
drag, startPoint x: 1258, startPoint y: 74, endPoint x: 1097, endPoint y: 66, distance: 160.4
click at [1097, 66] on div "023464 Actions" at bounding box center [854, 65] width 1315 height 26
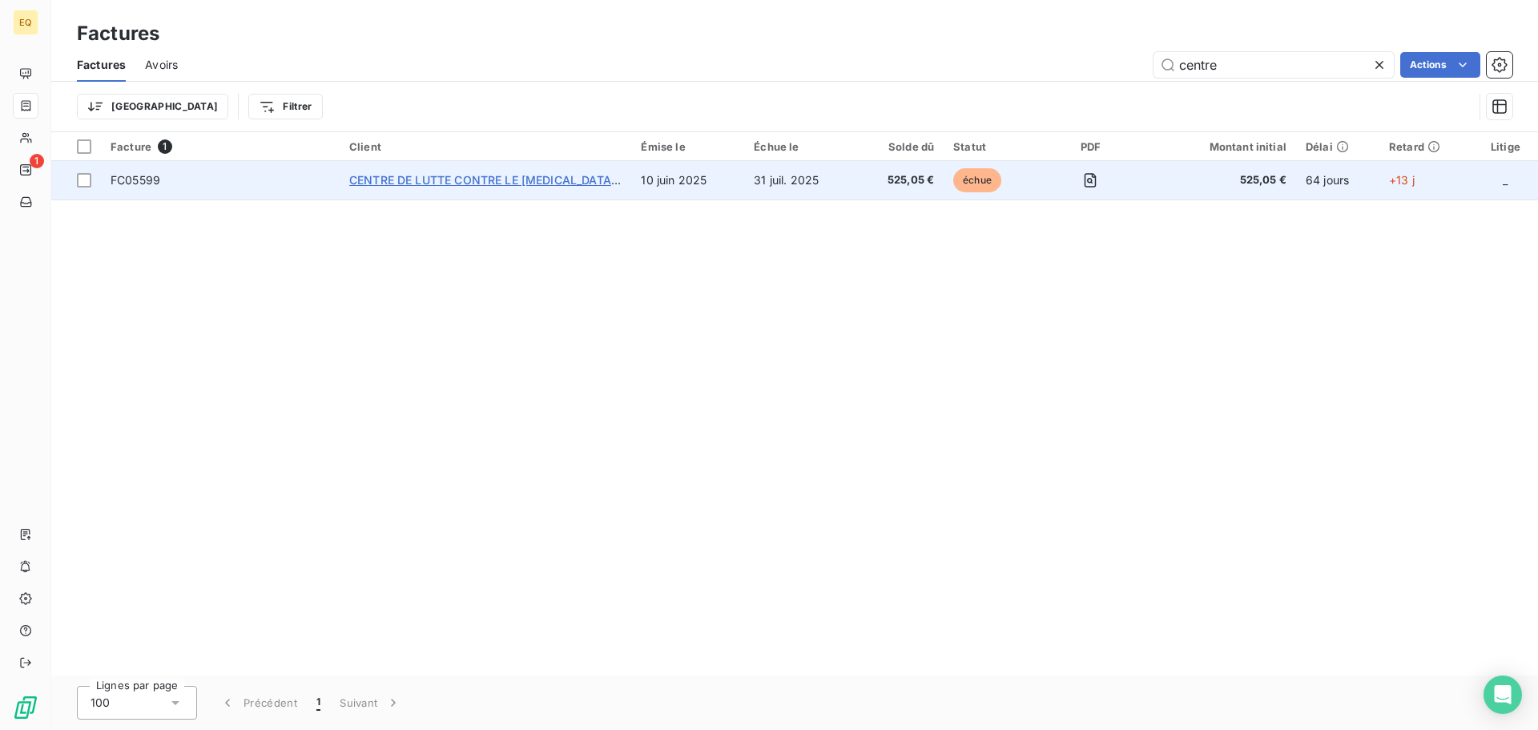
type input "centre"
click at [503, 183] on span "CENTRE DE LUTTE CONTRE LE [MEDICAL_DATA] JEAN" at bounding box center [499, 180] width 300 height 14
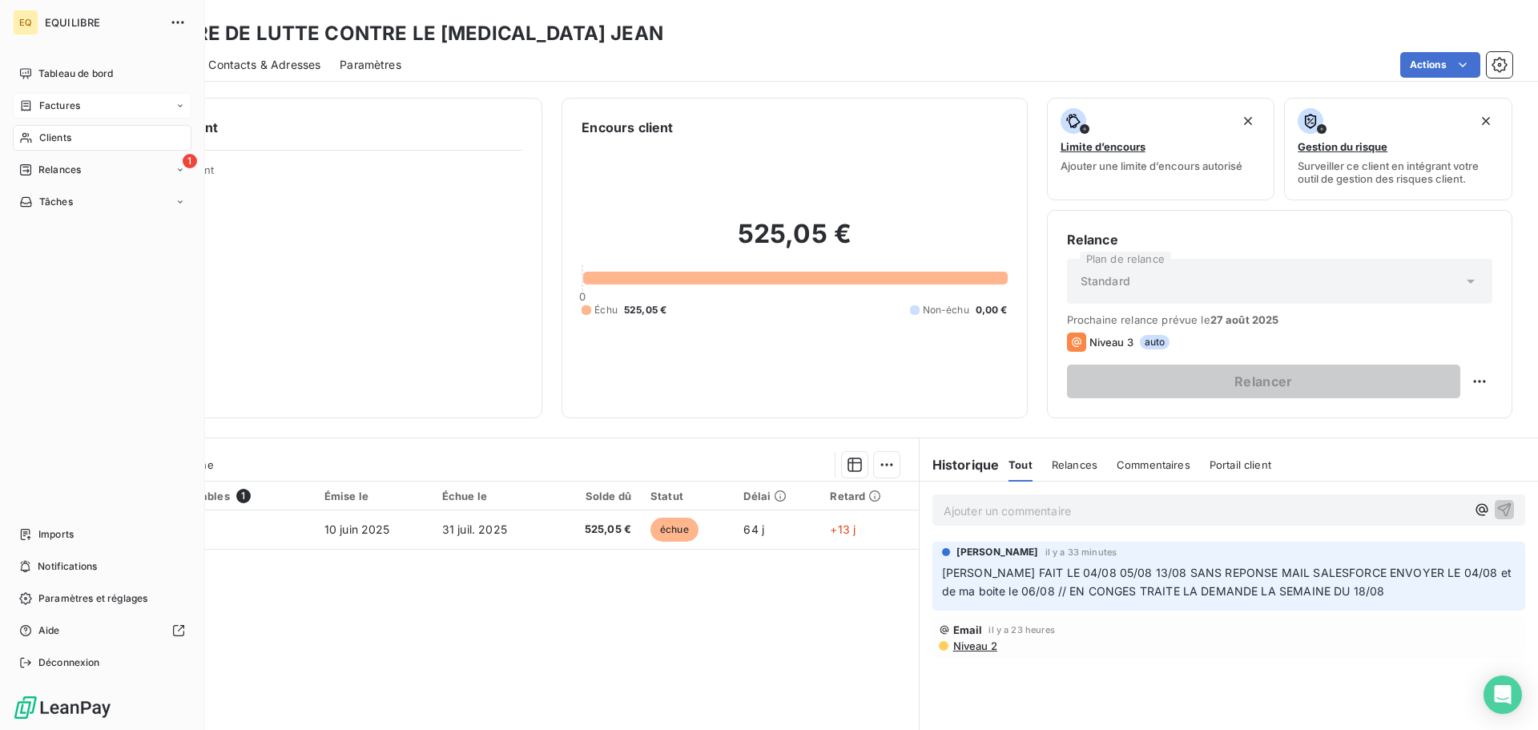
click at [61, 102] on span "Factures" at bounding box center [59, 106] width 41 height 14
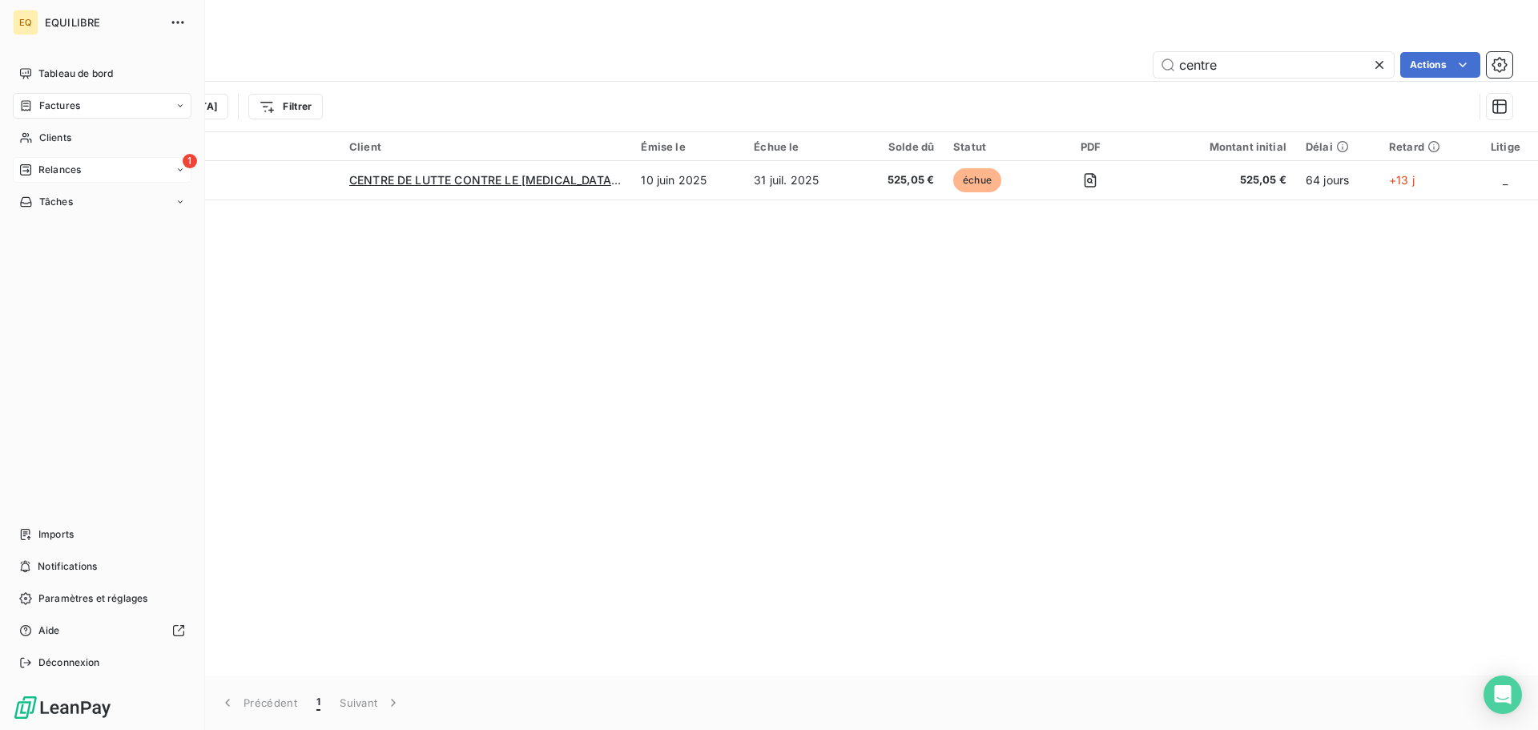
click at [82, 165] on div "1 Relances" at bounding box center [102, 170] width 179 height 26
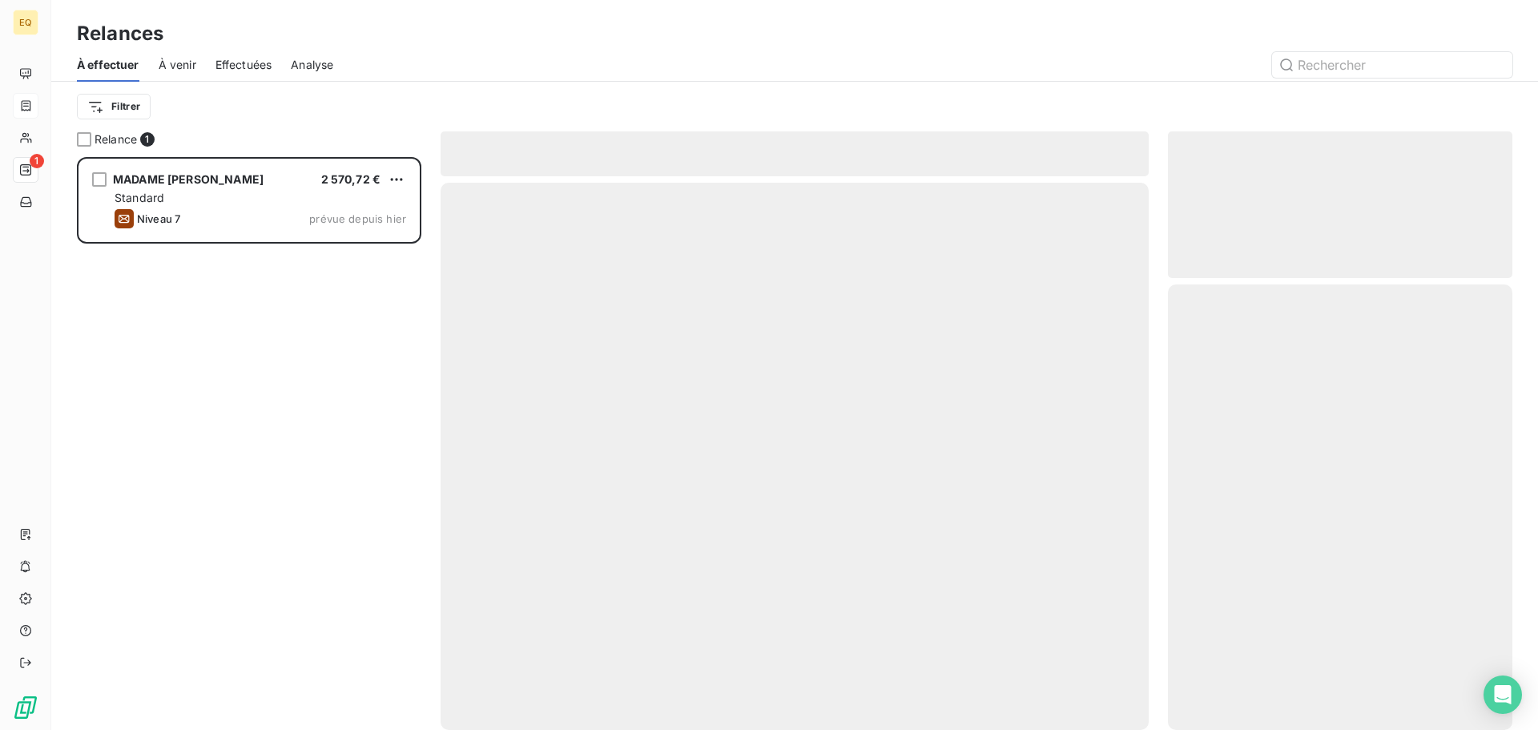
scroll to position [561, 332]
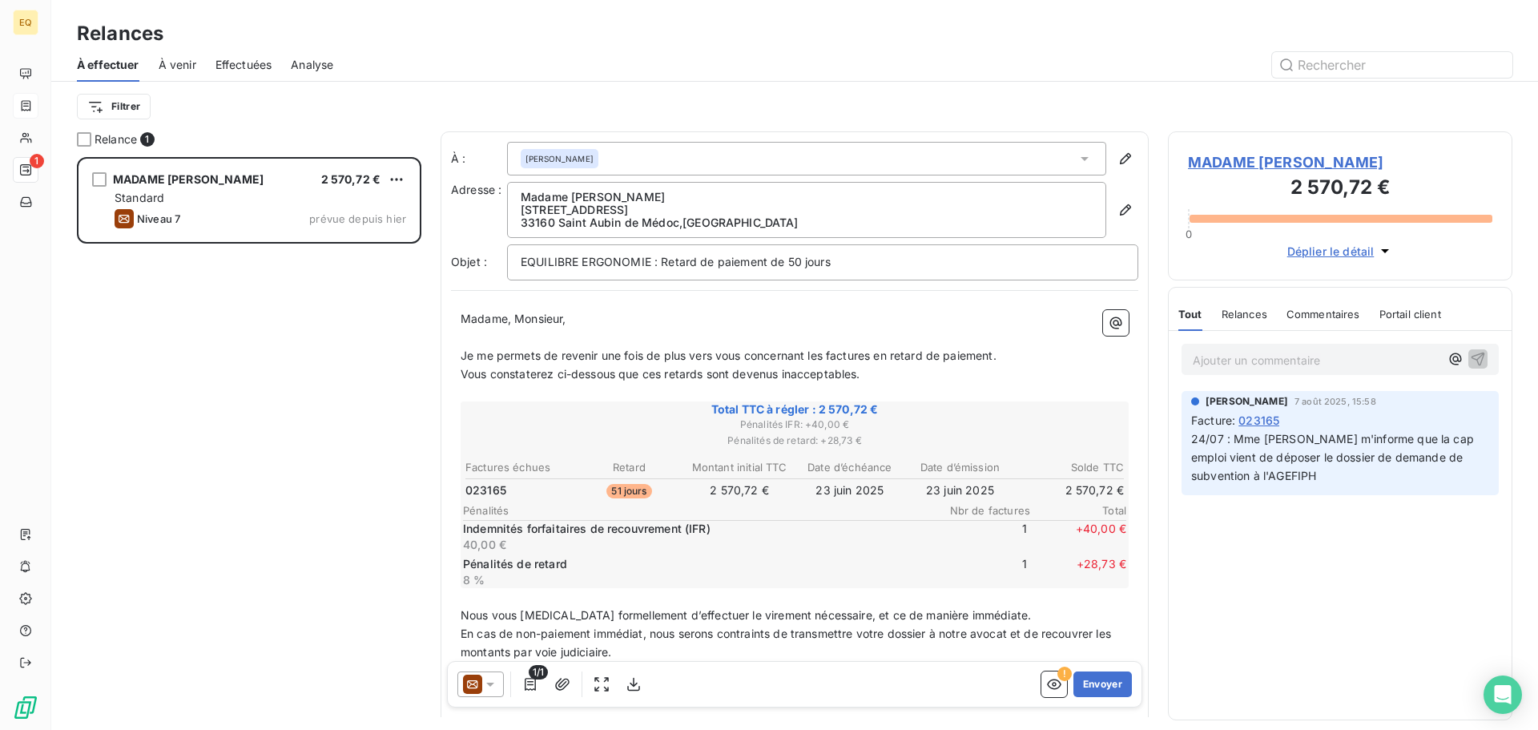
click at [189, 64] on span "À venir" at bounding box center [178, 65] width 38 height 16
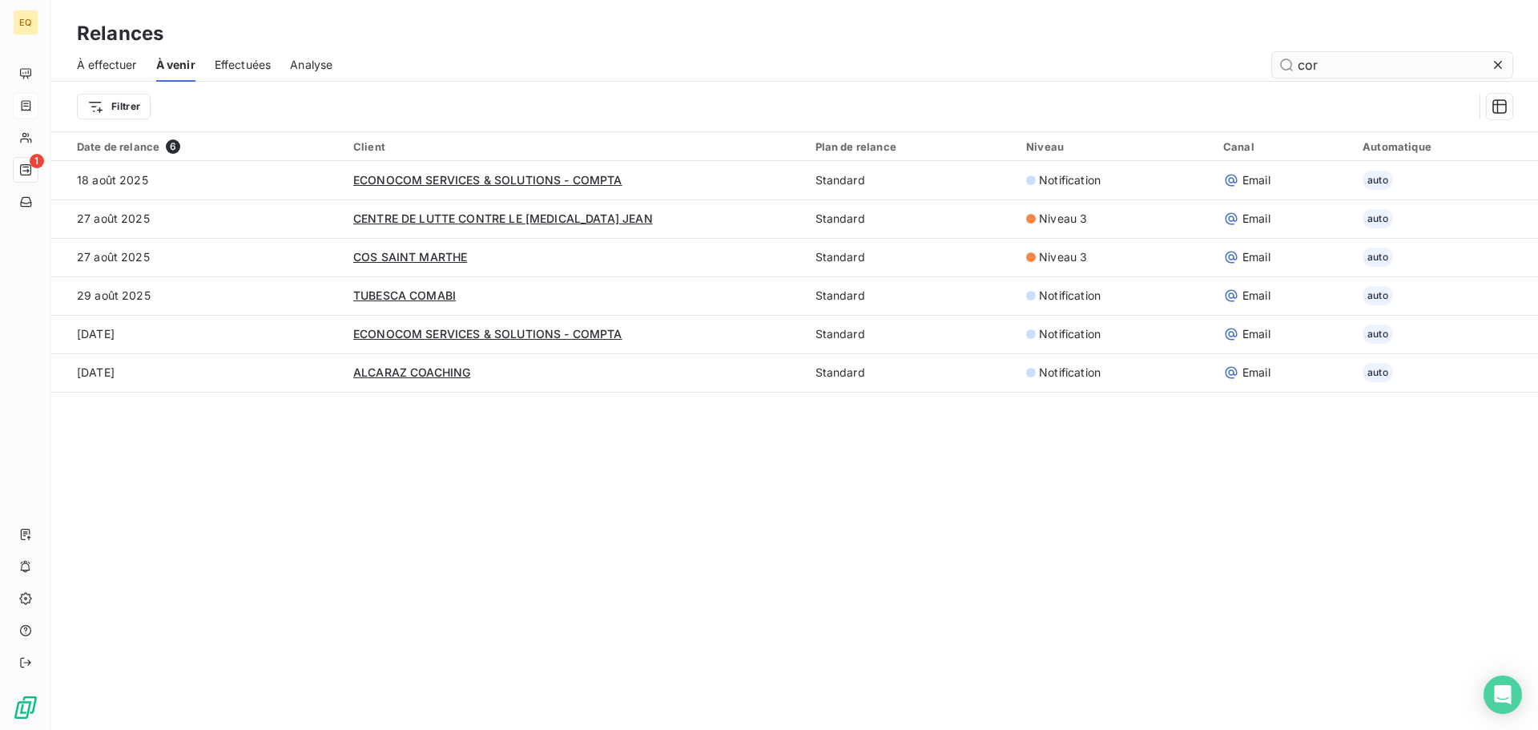
type input "cora"
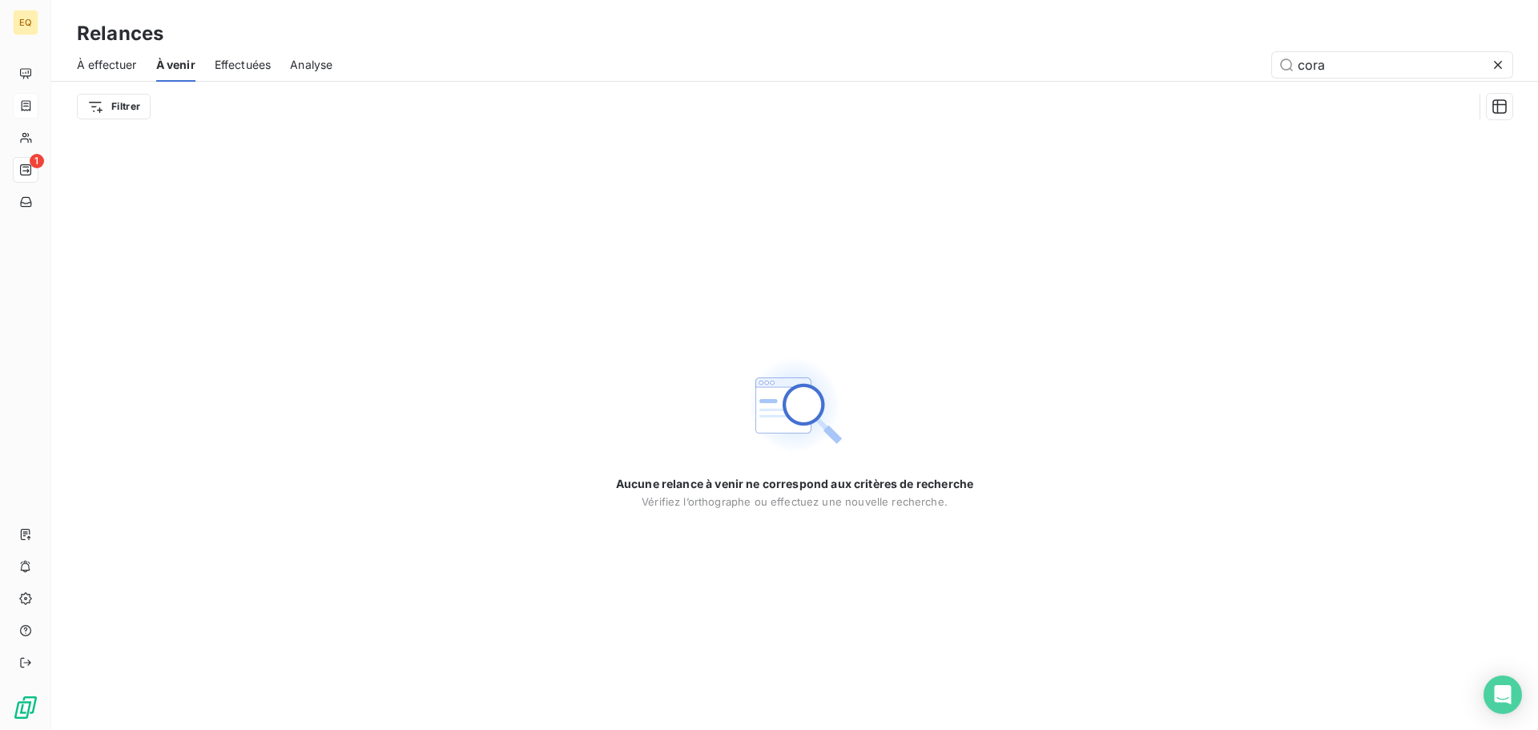
click at [122, 62] on span "À effectuer" at bounding box center [107, 65] width 60 height 16
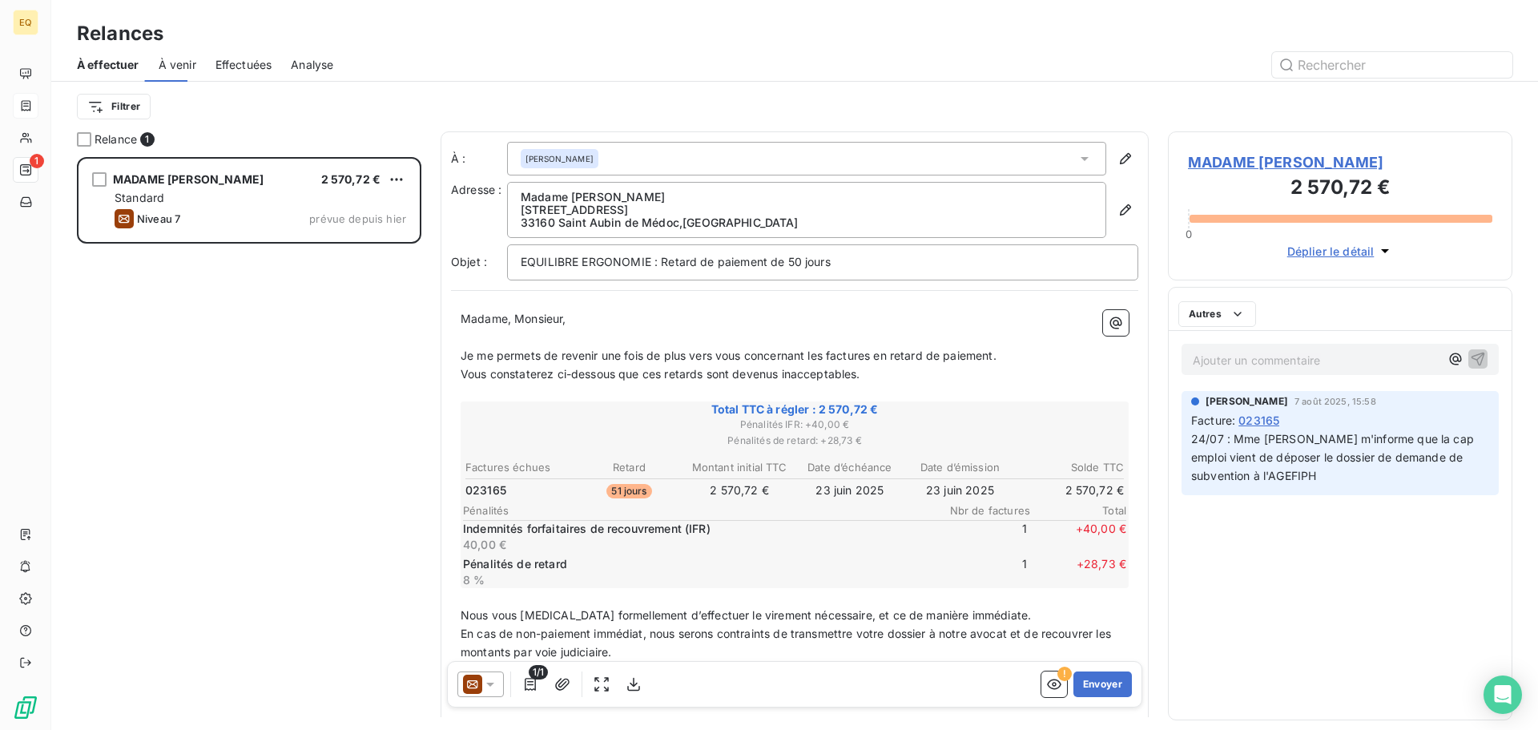
scroll to position [561, 332]
click at [237, 62] on span "Effectuées" at bounding box center [243, 65] width 57 height 16
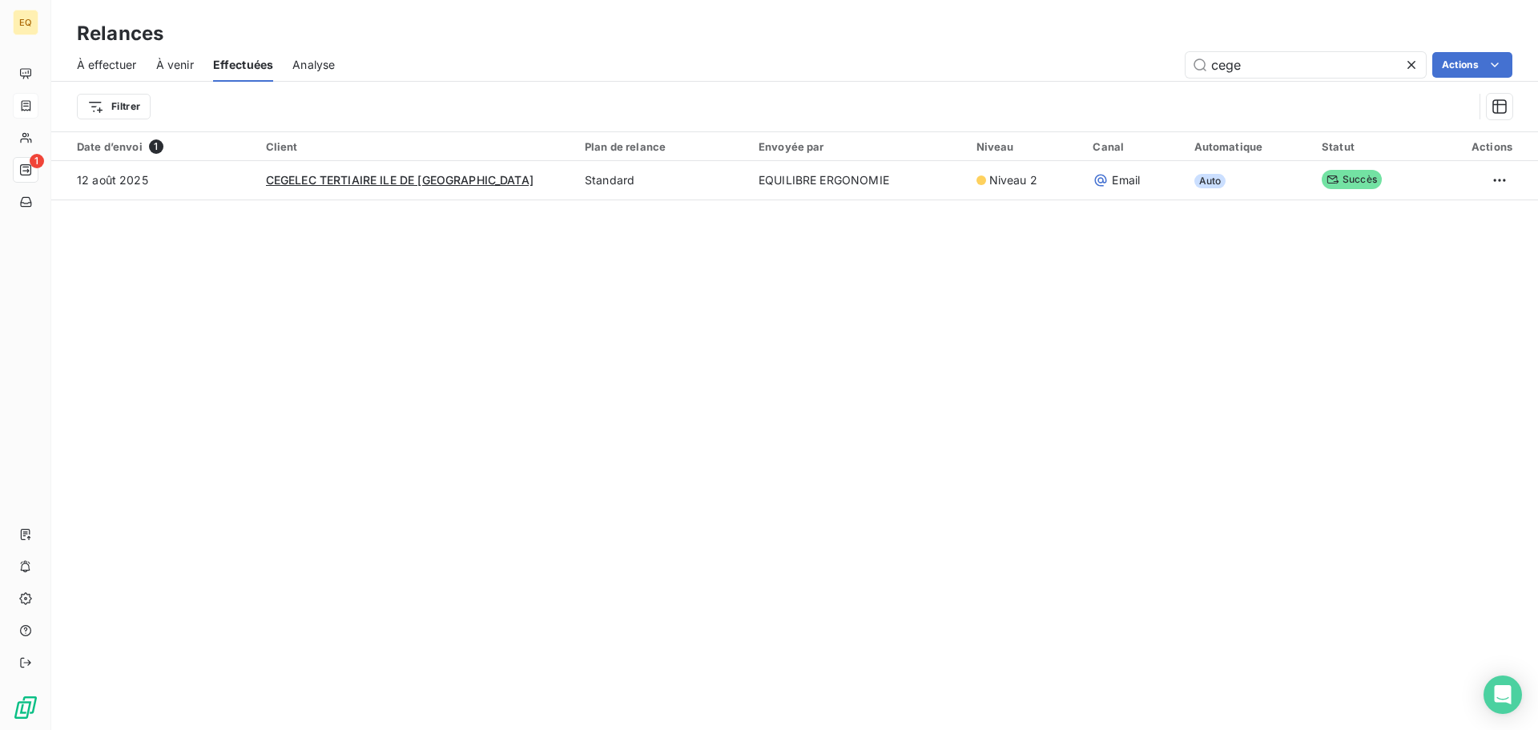
click at [95, 63] on span "À effectuer" at bounding box center [107, 65] width 60 height 16
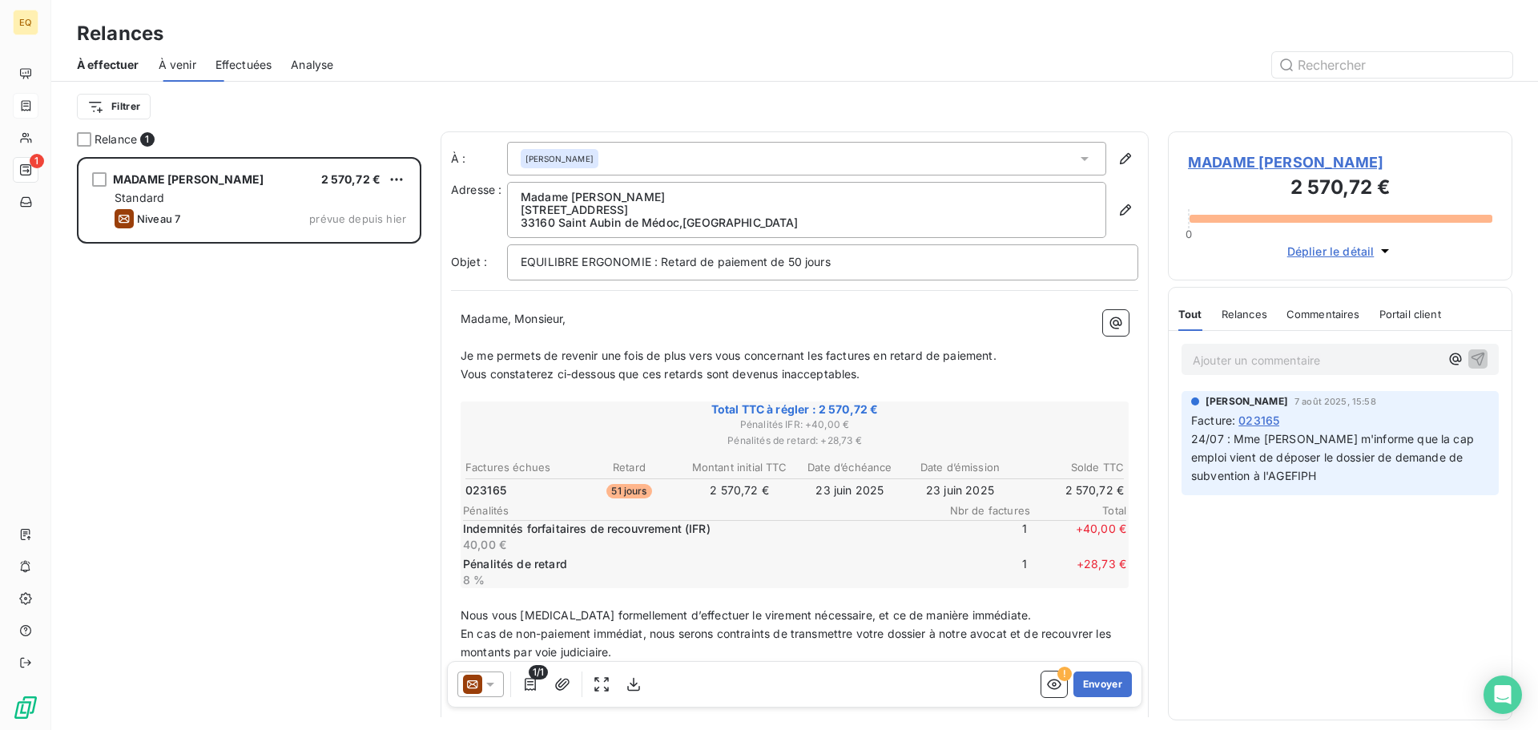
scroll to position [561, 332]
